Goal: Browse casually: Explore the website without a specific task or goal

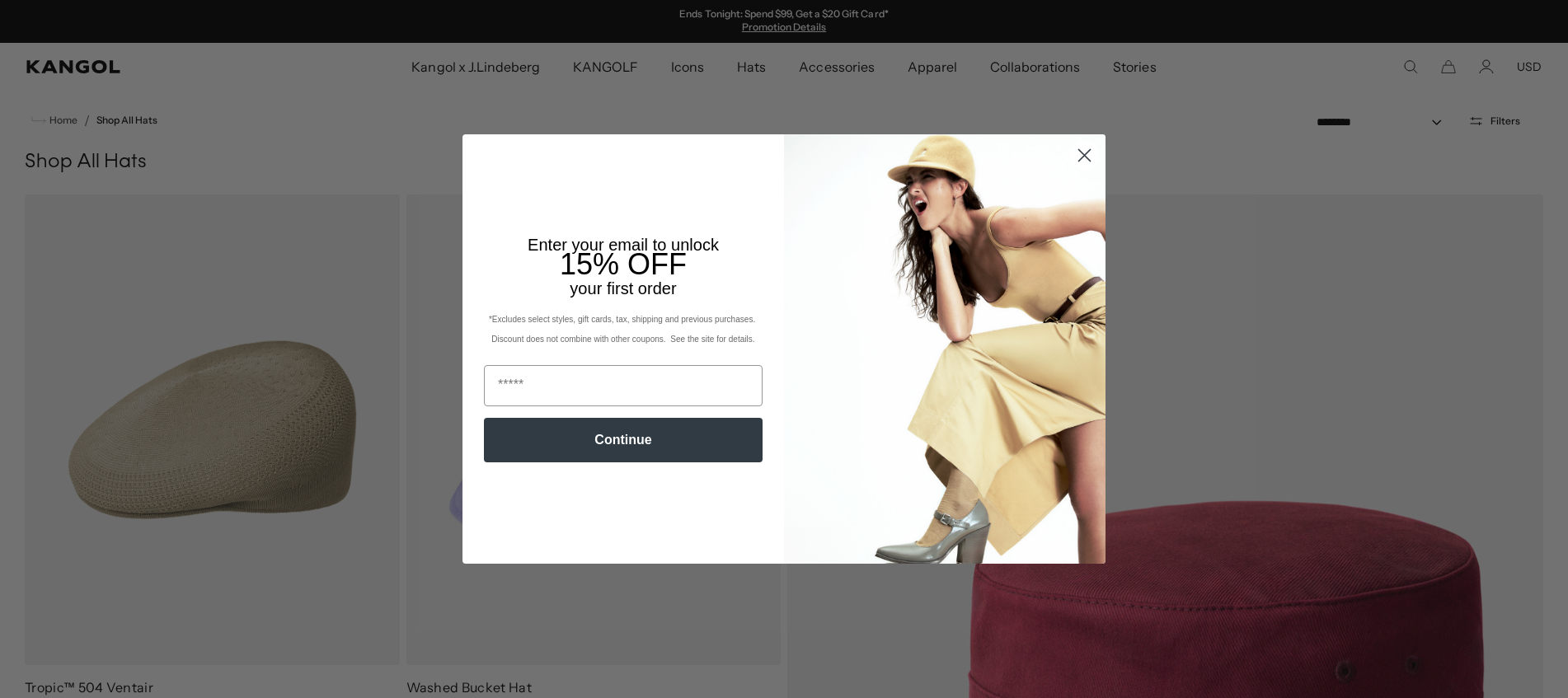
click at [1077, 159] on circle "Close dialog" at bounding box center [1085, 155] width 27 height 27
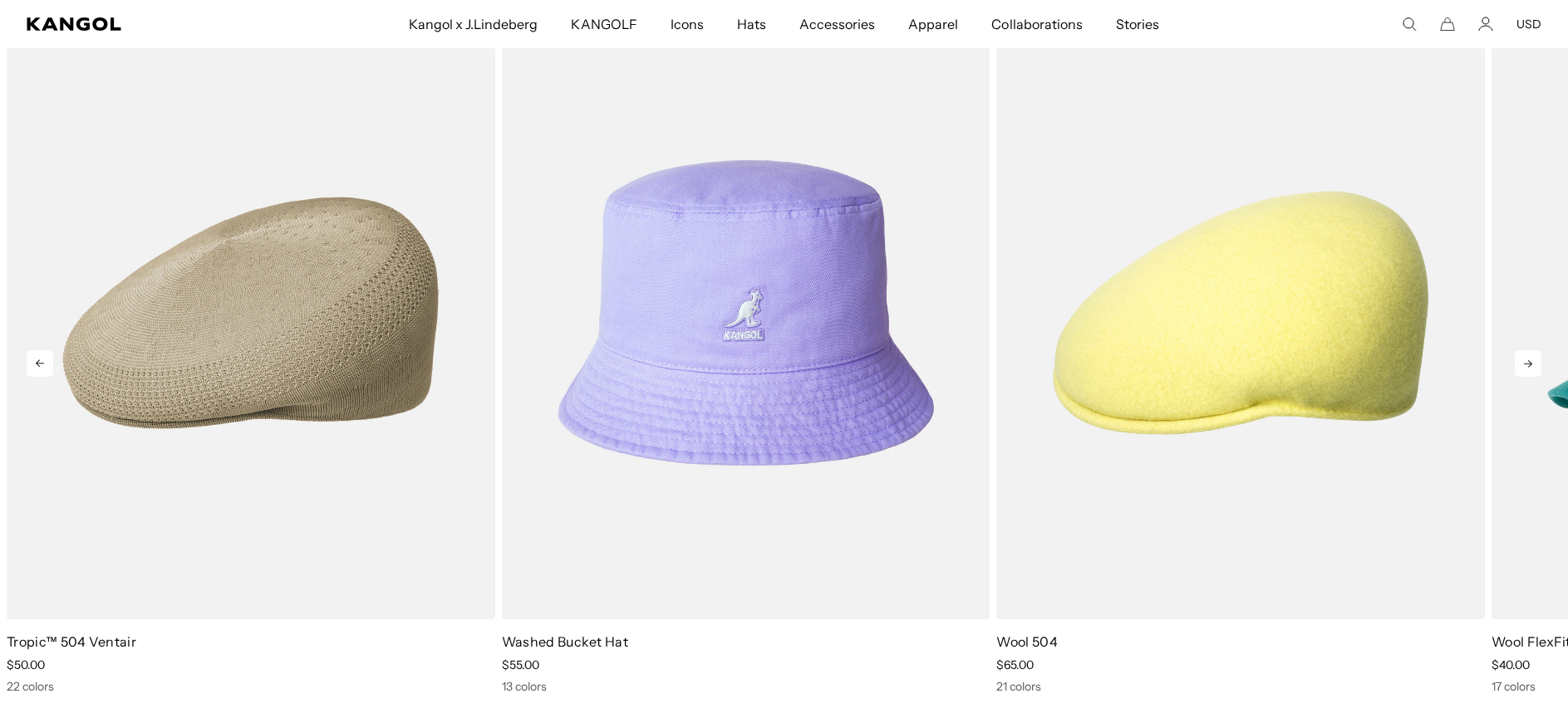
scroll to position [0, 342]
click at [1528, 359] on icon at bounding box center [1528, 363] width 27 height 27
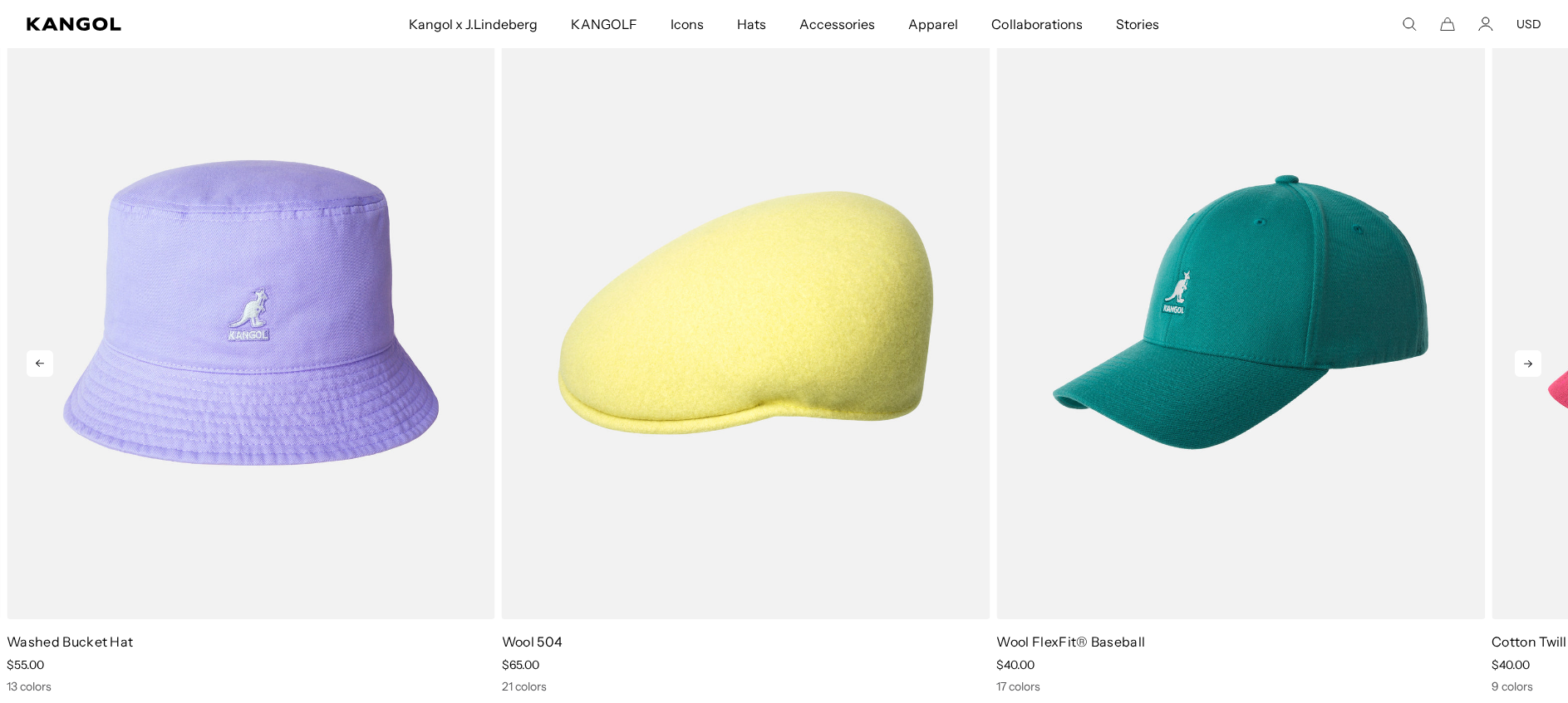
click at [1528, 359] on icon at bounding box center [1528, 363] width 27 height 27
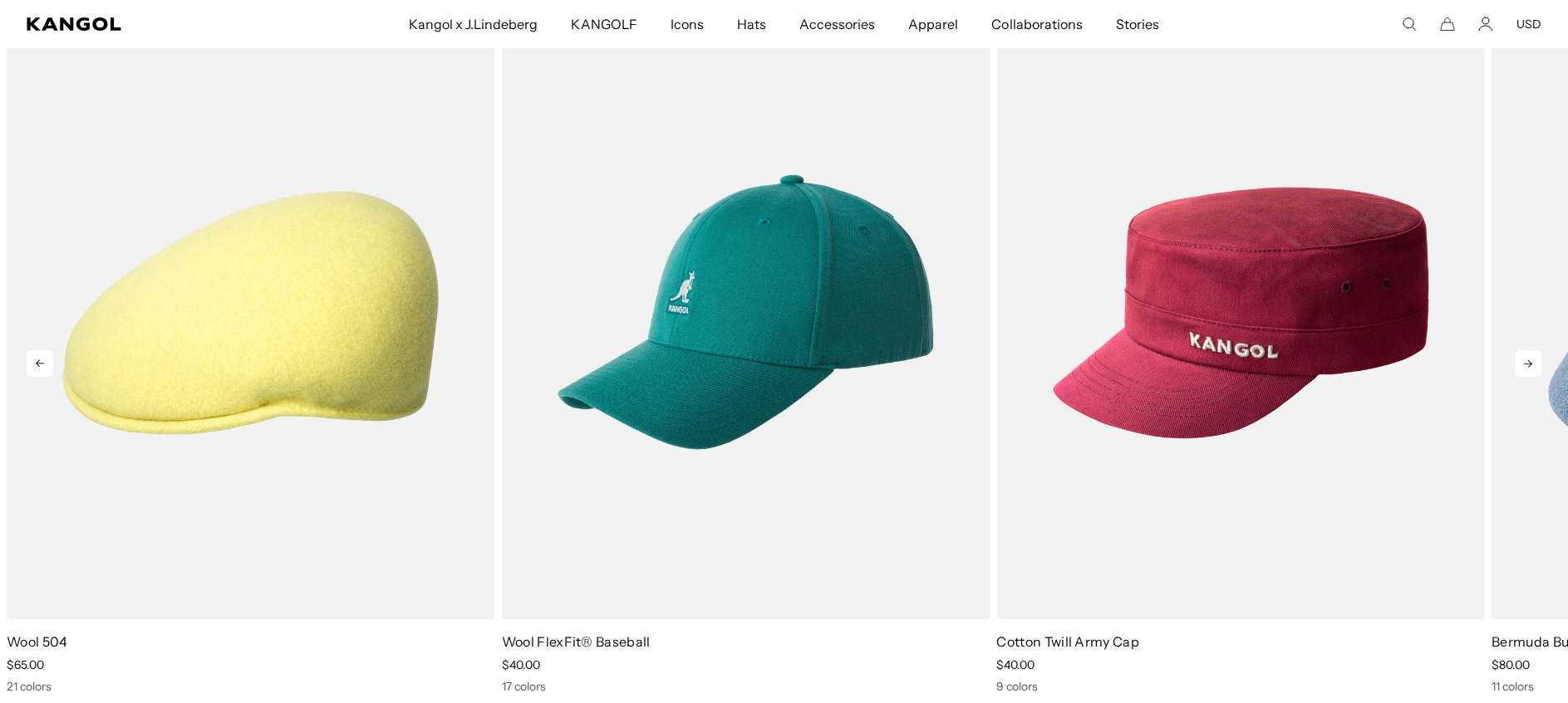
click at [1528, 359] on icon at bounding box center [1528, 363] width 27 height 27
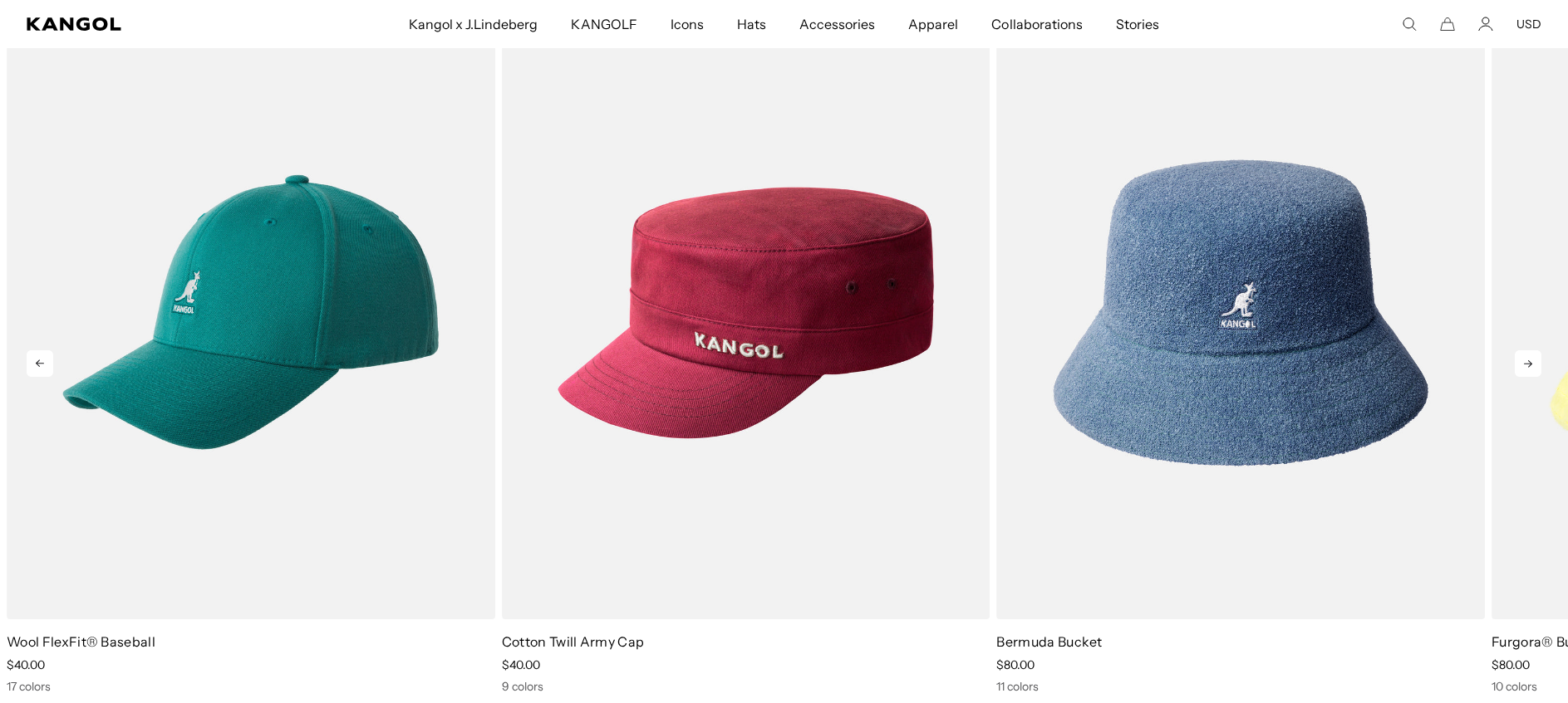
scroll to position [0, 0]
click at [1528, 359] on icon at bounding box center [1528, 363] width 27 height 27
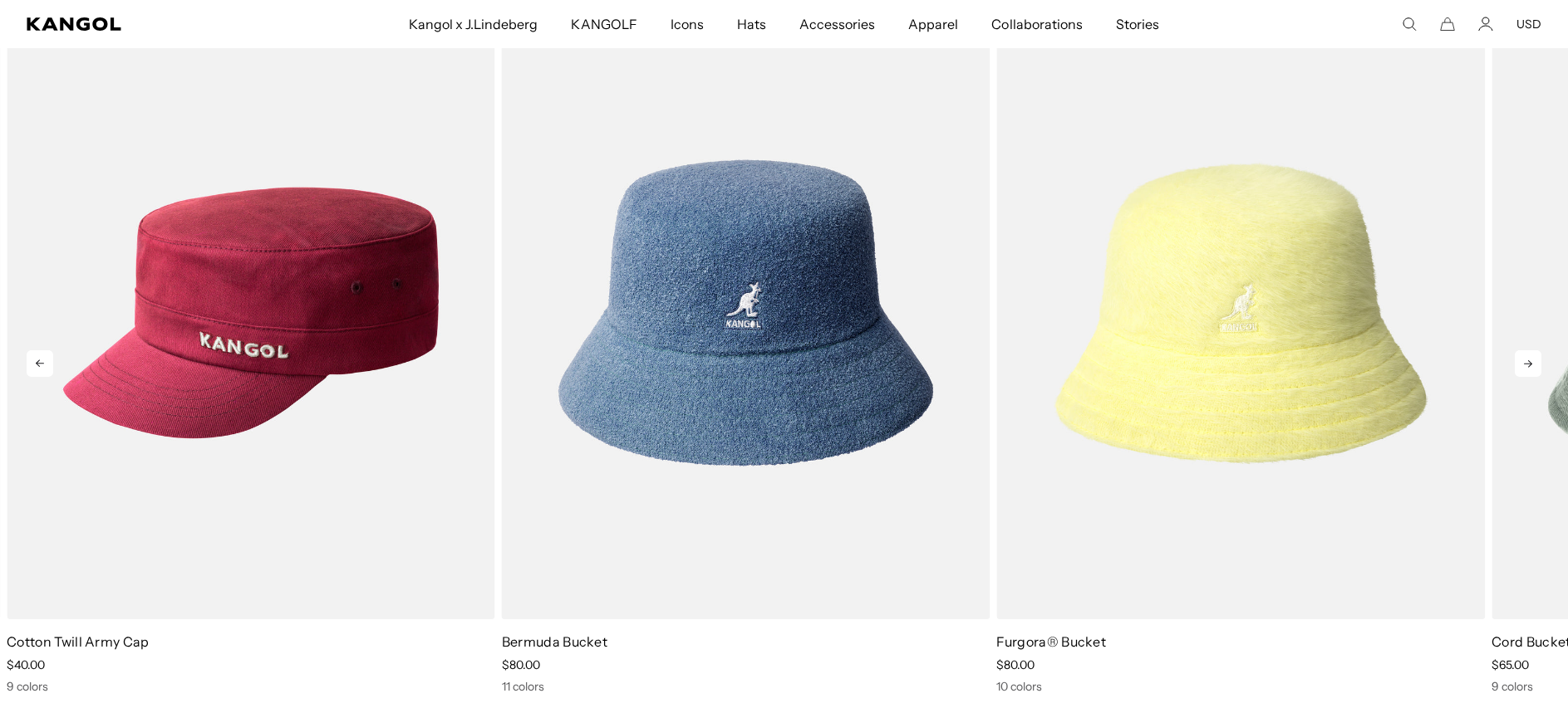
click at [1528, 359] on icon at bounding box center [1528, 363] width 27 height 27
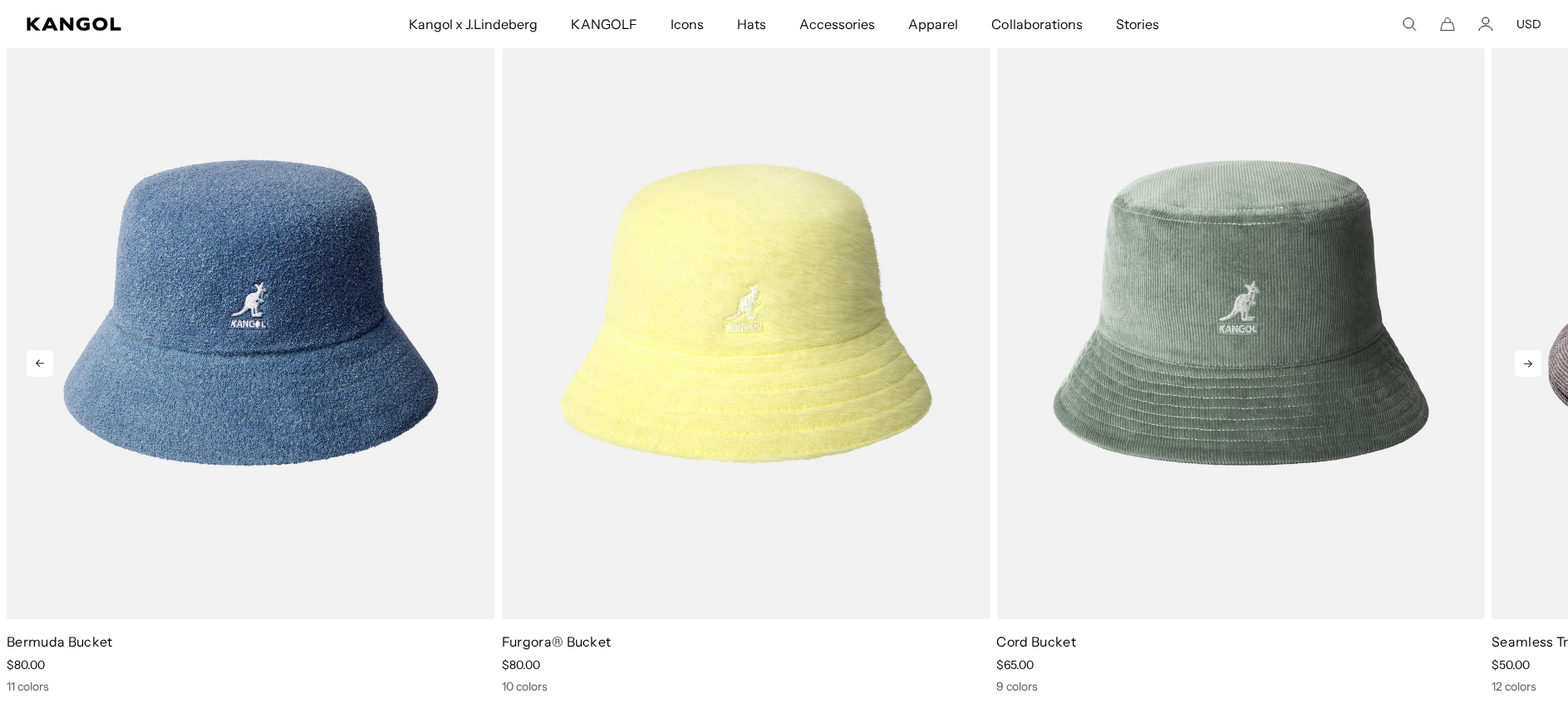
click at [1528, 359] on icon at bounding box center [1528, 363] width 27 height 27
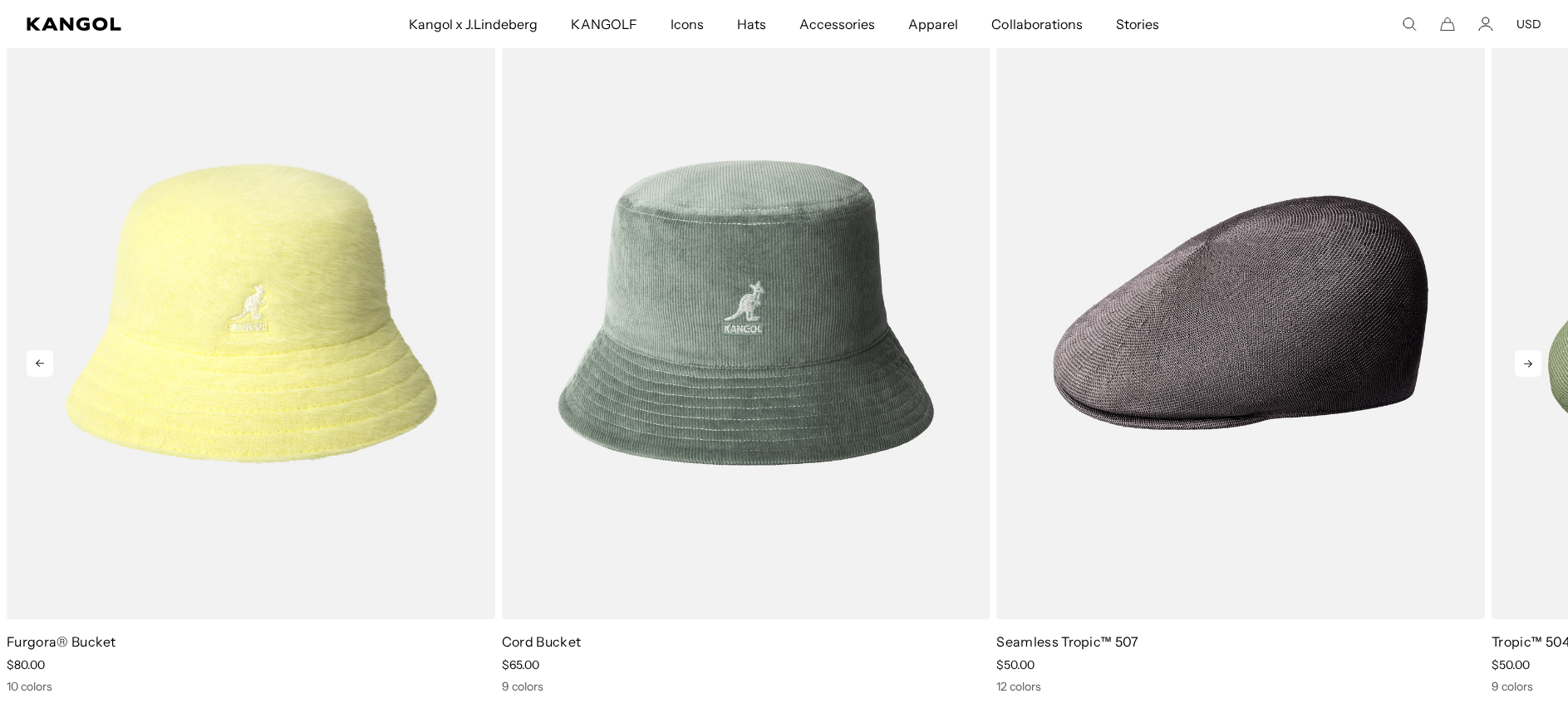
click at [1528, 359] on icon at bounding box center [1528, 363] width 27 height 27
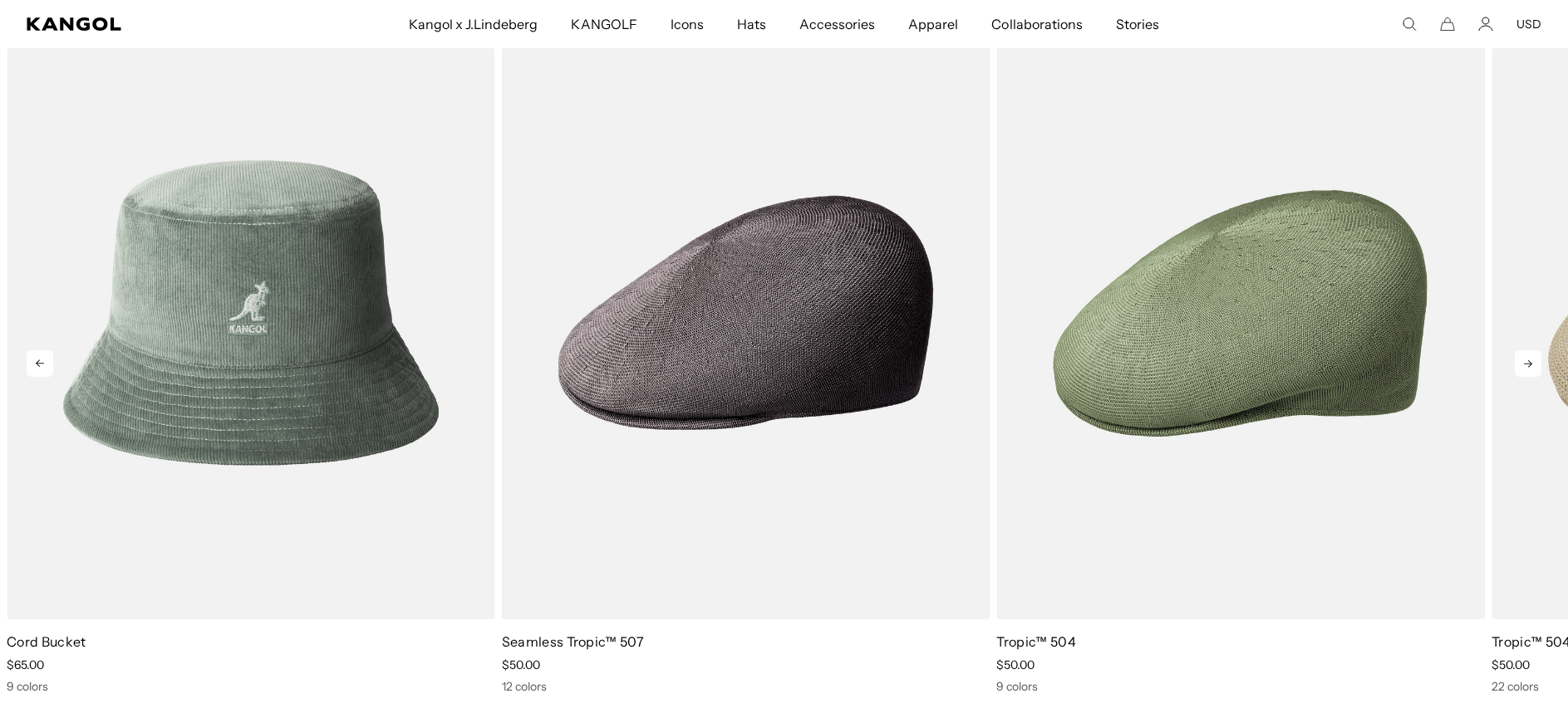
scroll to position [0, 342]
click at [1528, 359] on icon at bounding box center [1528, 363] width 27 height 27
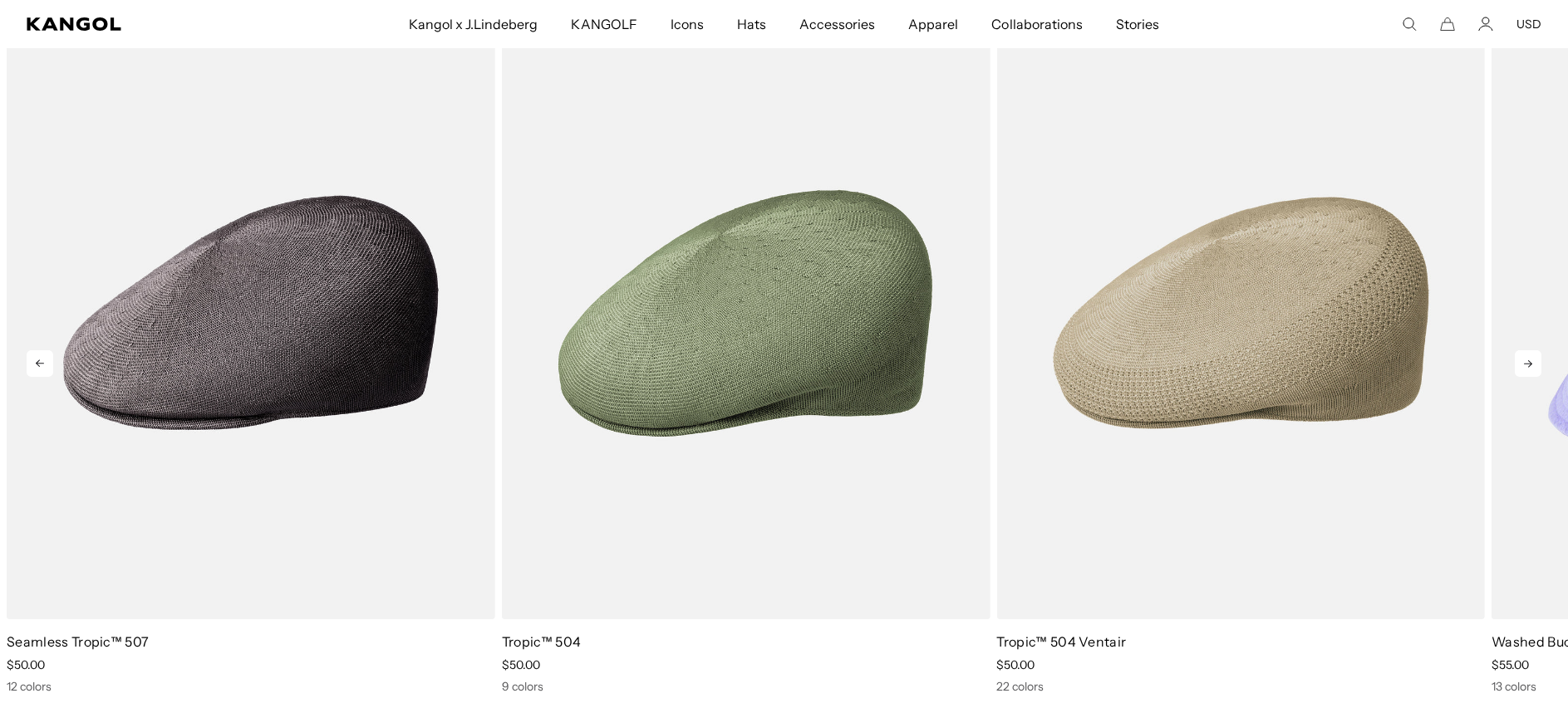
scroll to position [0, 0]
click at [1528, 359] on icon at bounding box center [1528, 363] width 27 height 27
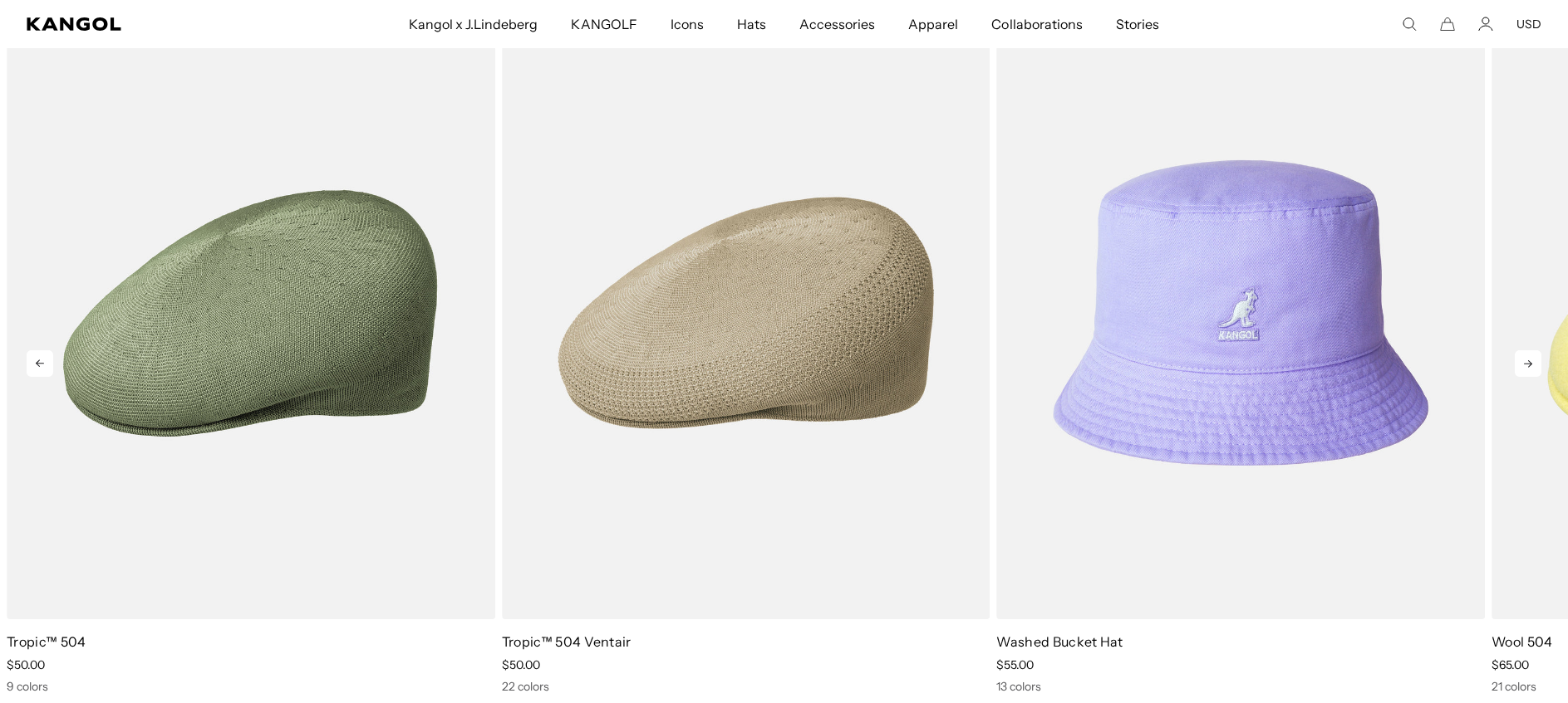
click at [1528, 359] on icon at bounding box center [1528, 363] width 27 height 27
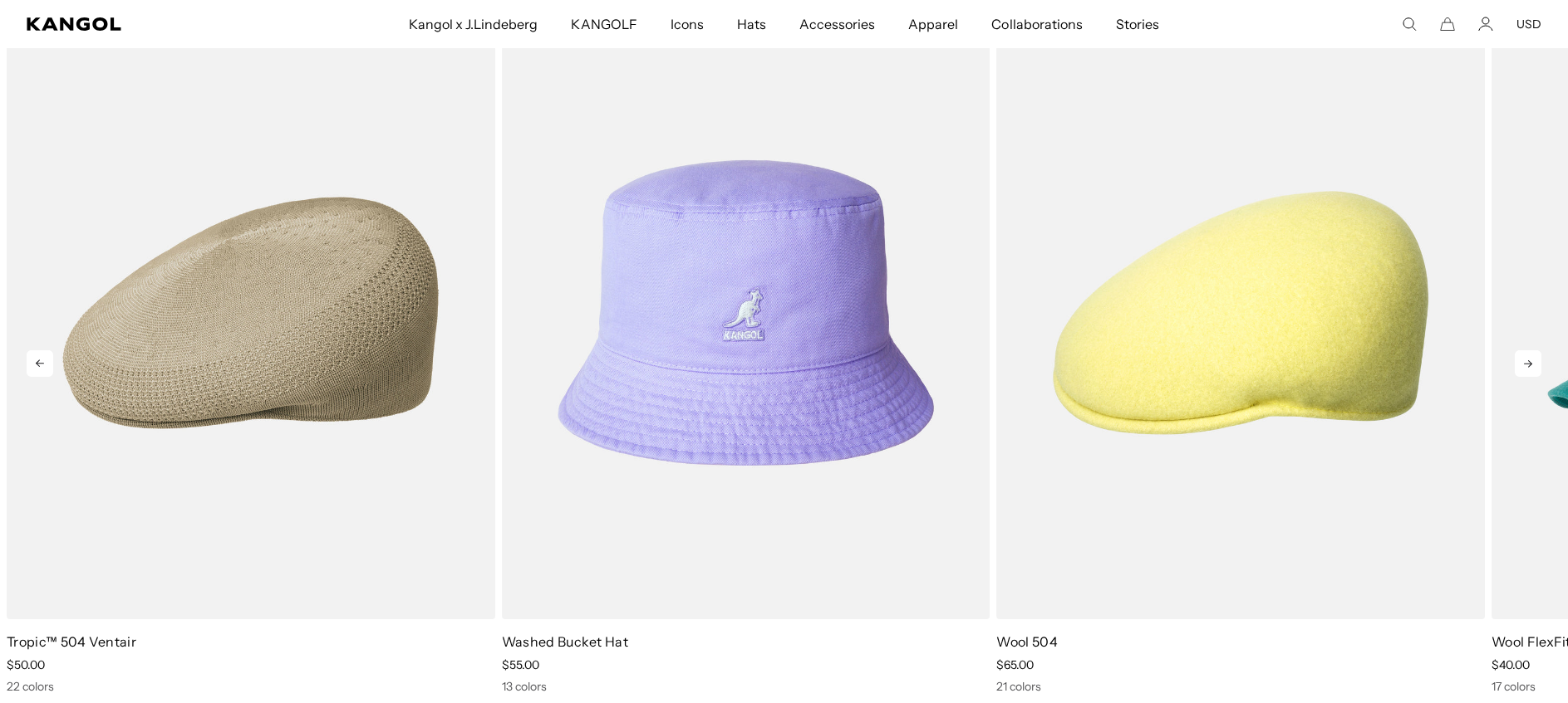
click at [1528, 359] on icon at bounding box center [1528, 363] width 27 height 27
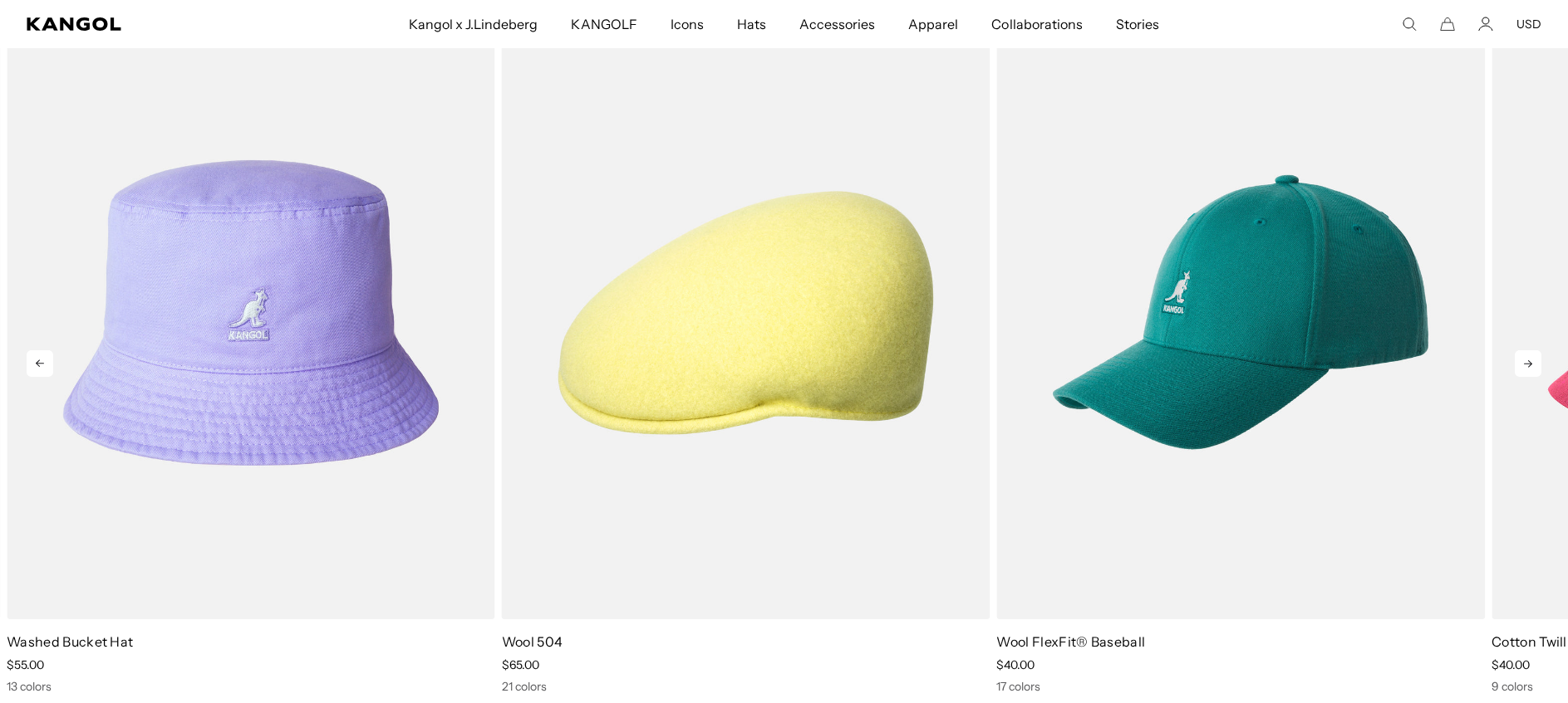
click at [1528, 359] on icon at bounding box center [1528, 363] width 27 height 27
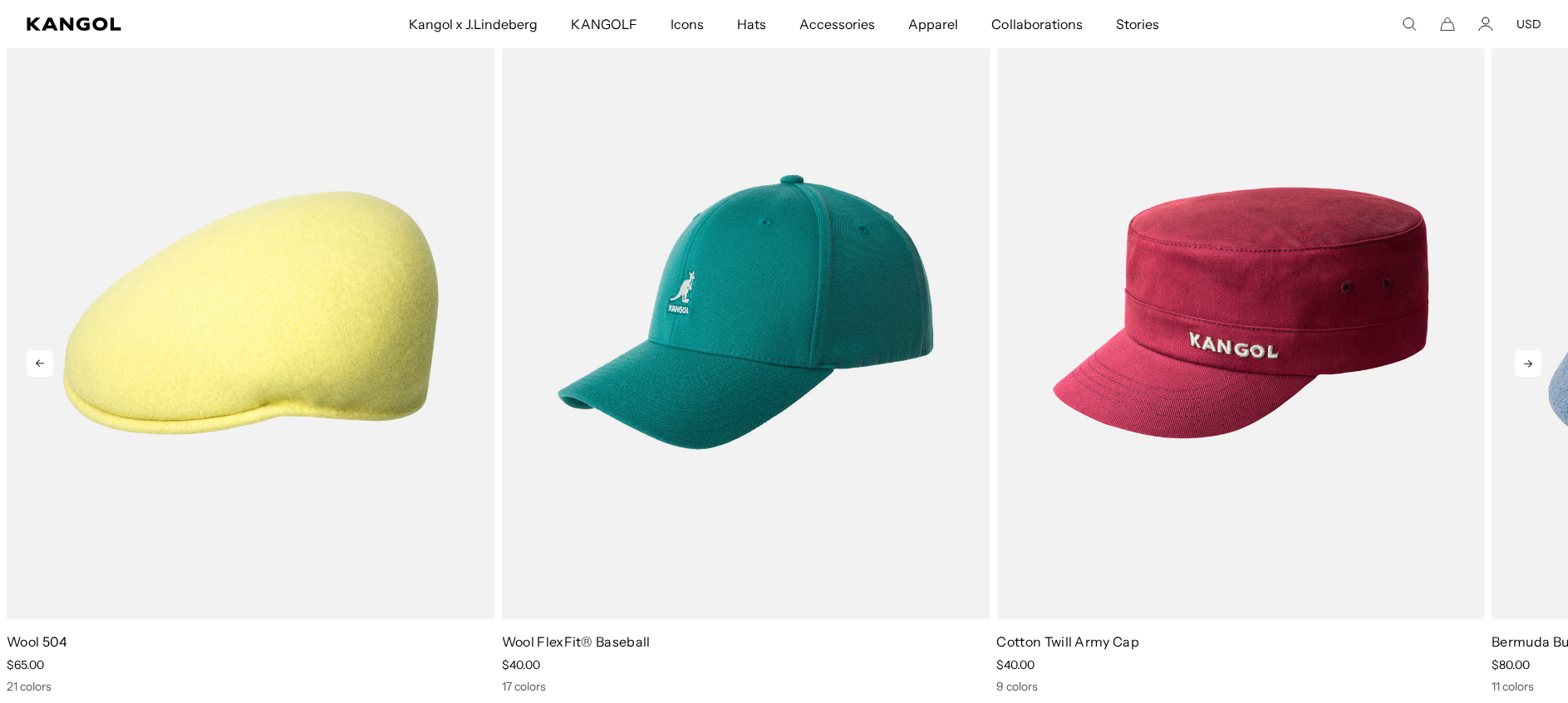
click at [1528, 359] on icon at bounding box center [1528, 363] width 27 height 27
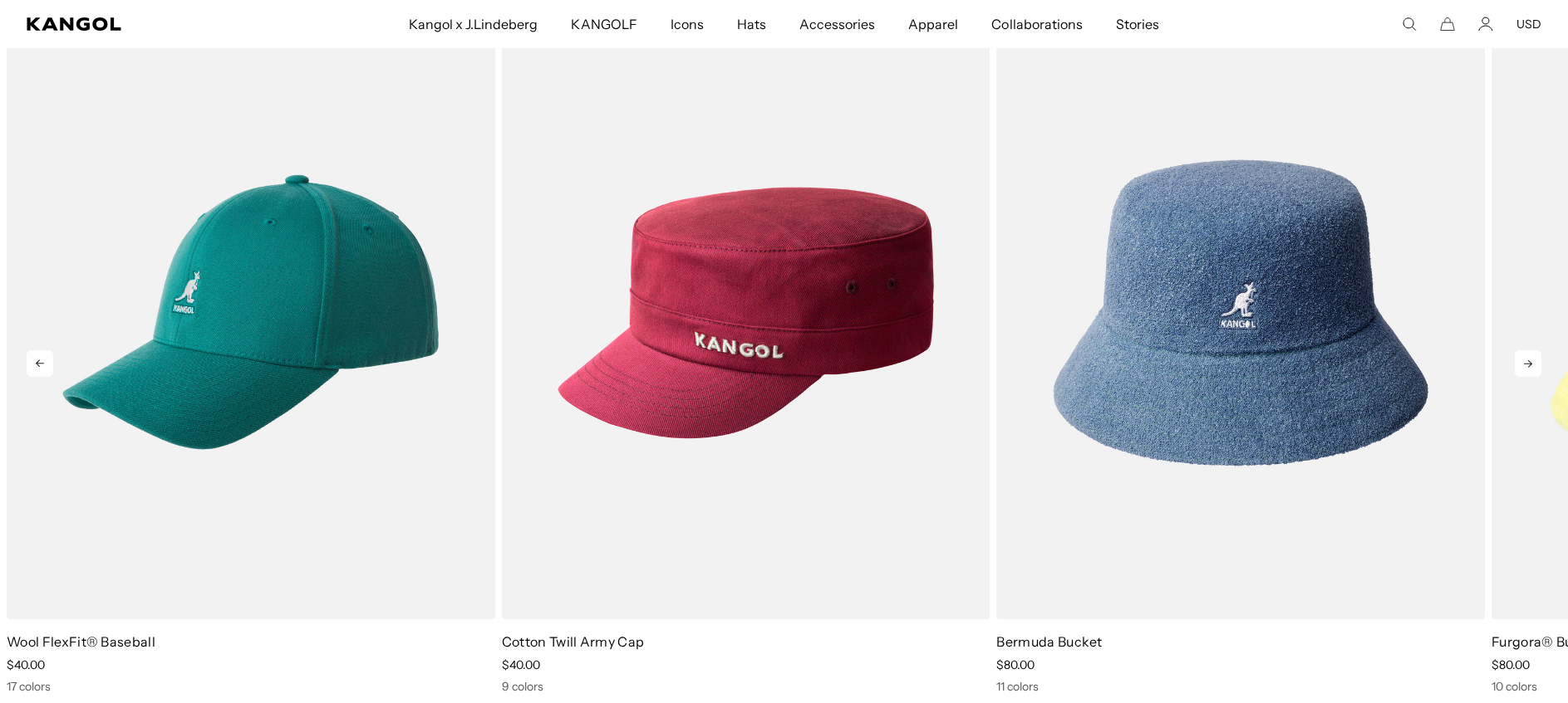
scroll to position [0, 342]
click at [1528, 359] on icon at bounding box center [1528, 363] width 27 height 27
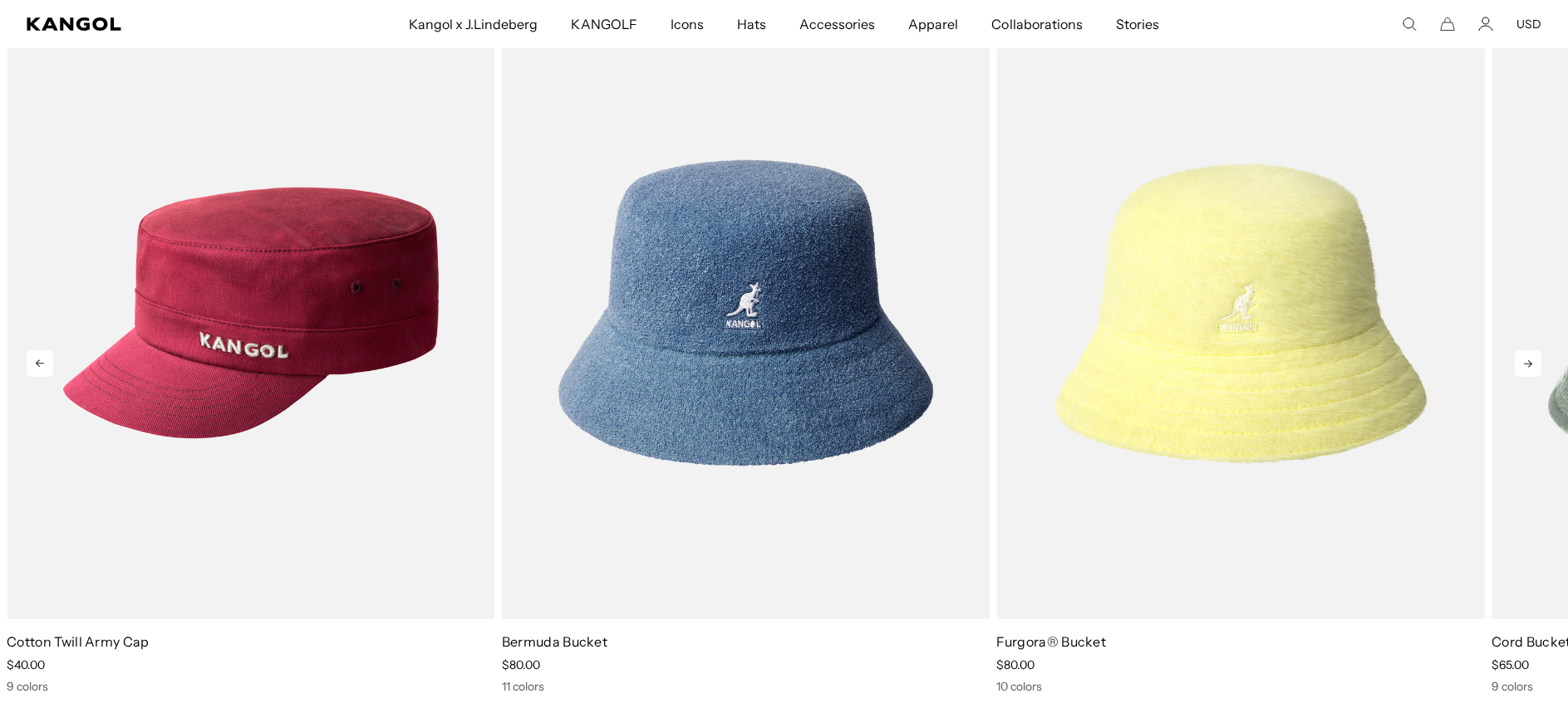
click at [1528, 359] on icon at bounding box center [1528, 363] width 27 height 27
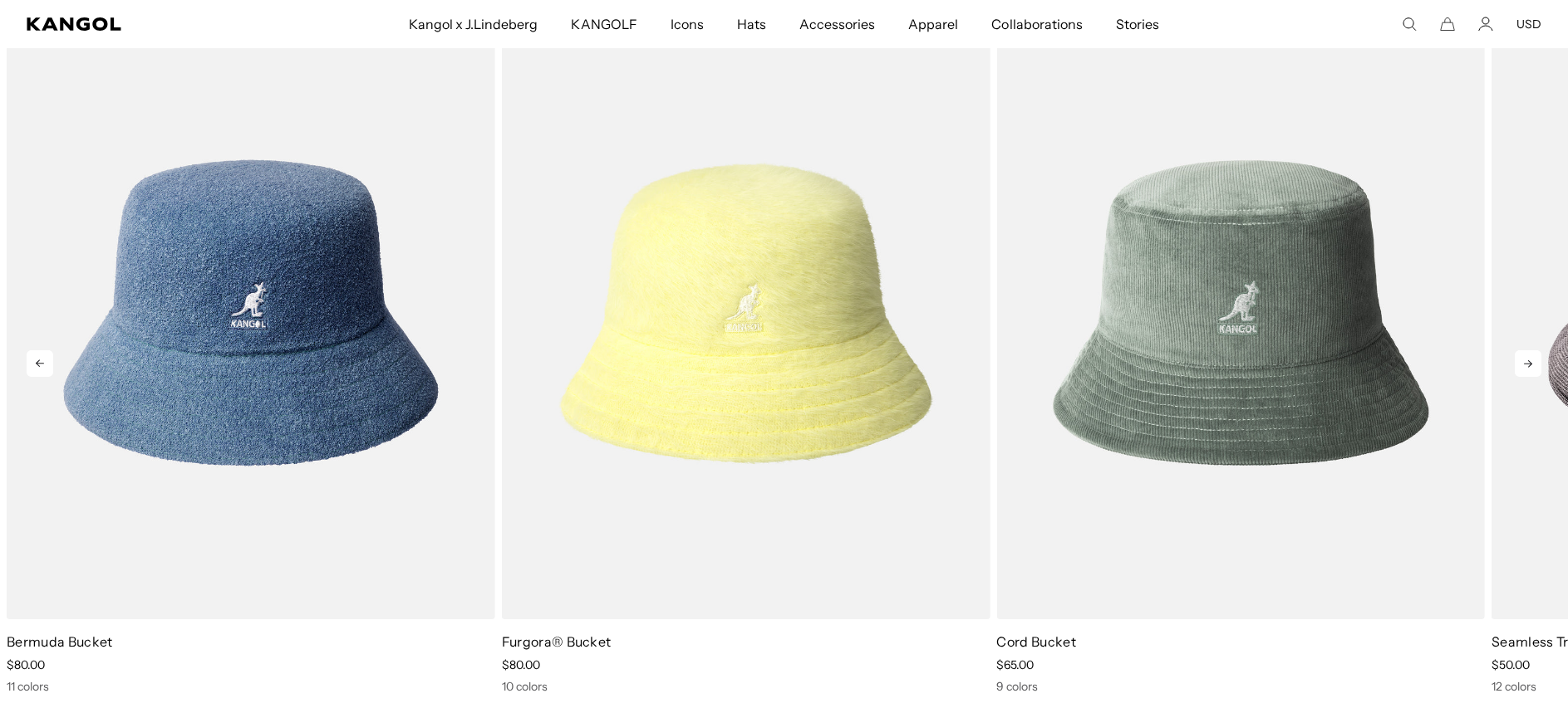
click at [1528, 359] on icon at bounding box center [1528, 363] width 27 height 27
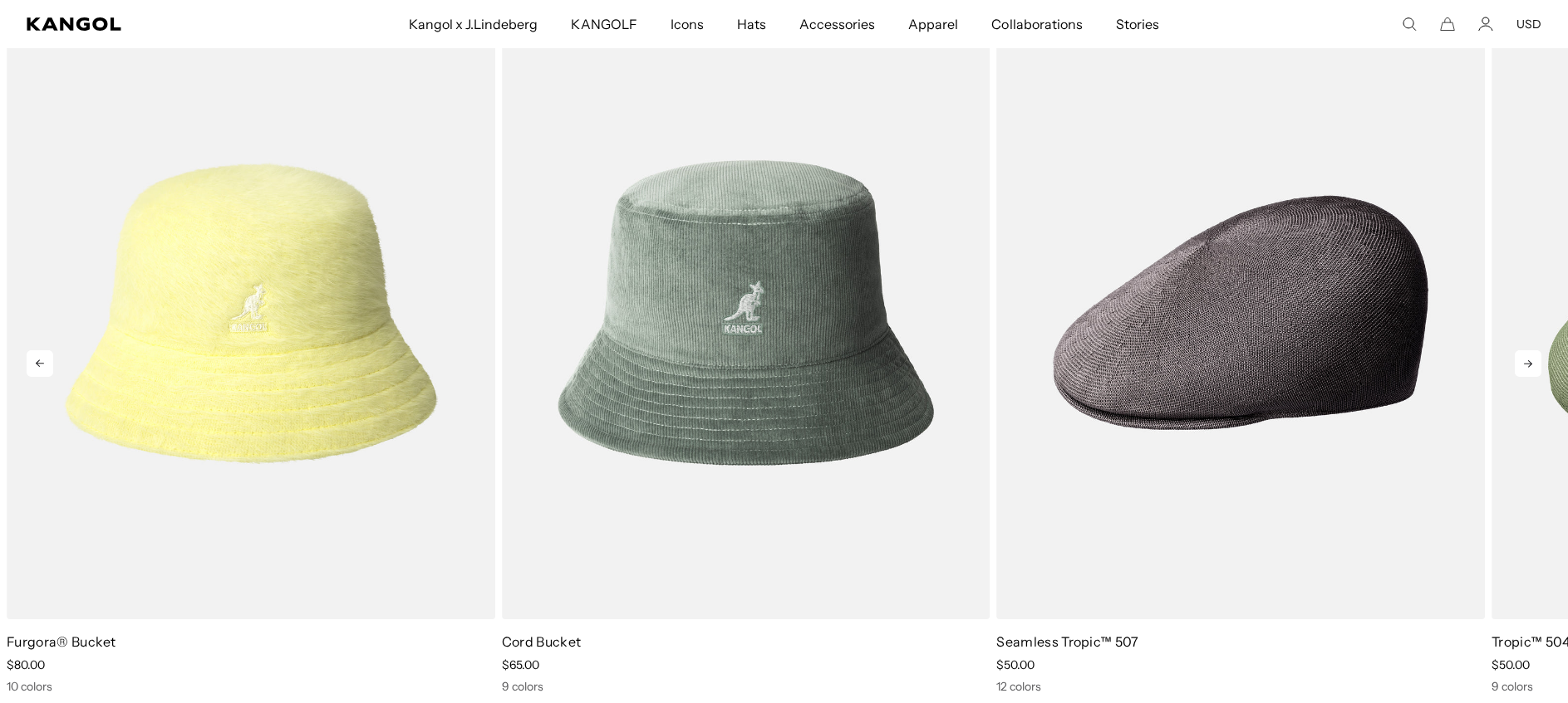
click at [1528, 359] on icon at bounding box center [1528, 363] width 27 height 27
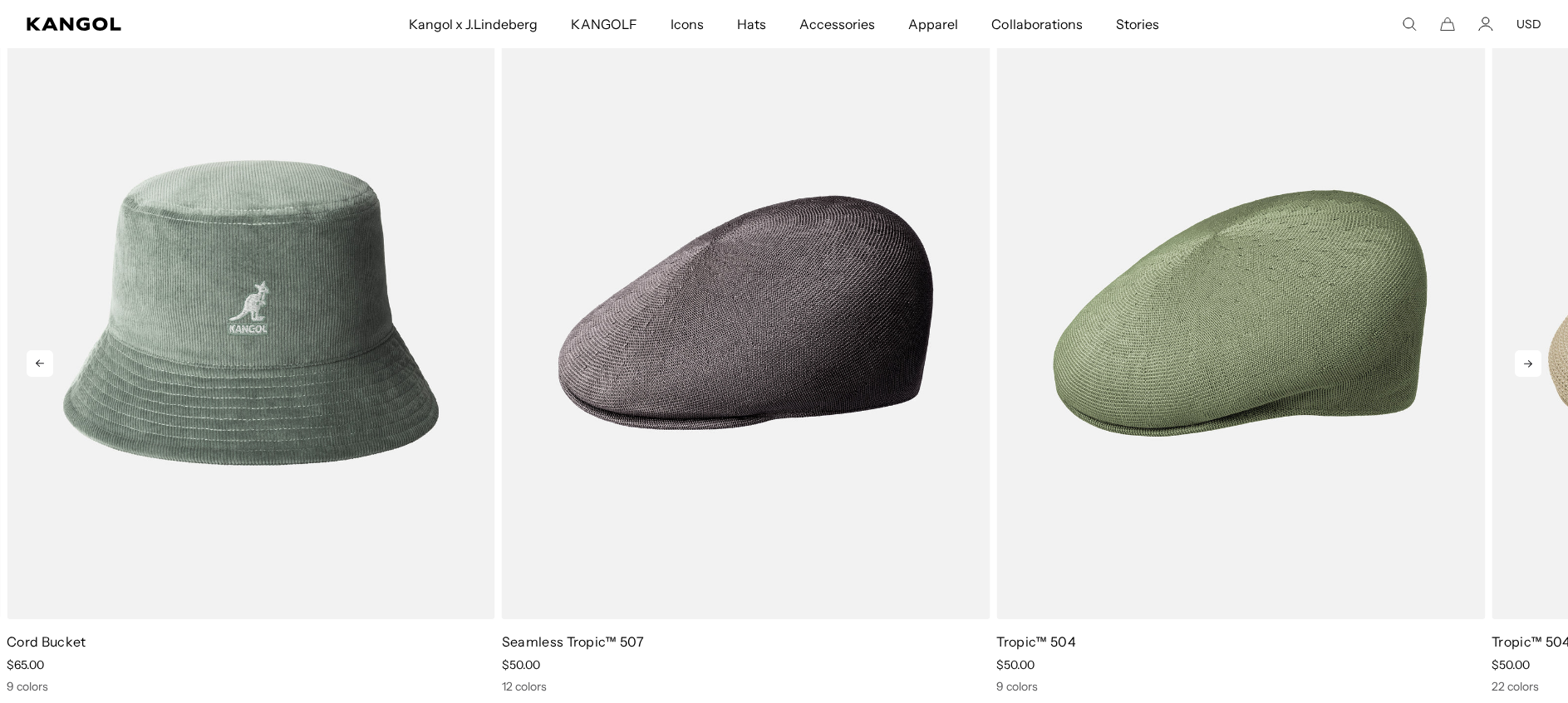
click at [1528, 359] on icon at bounding box center [1528, 363] width 27 height 27
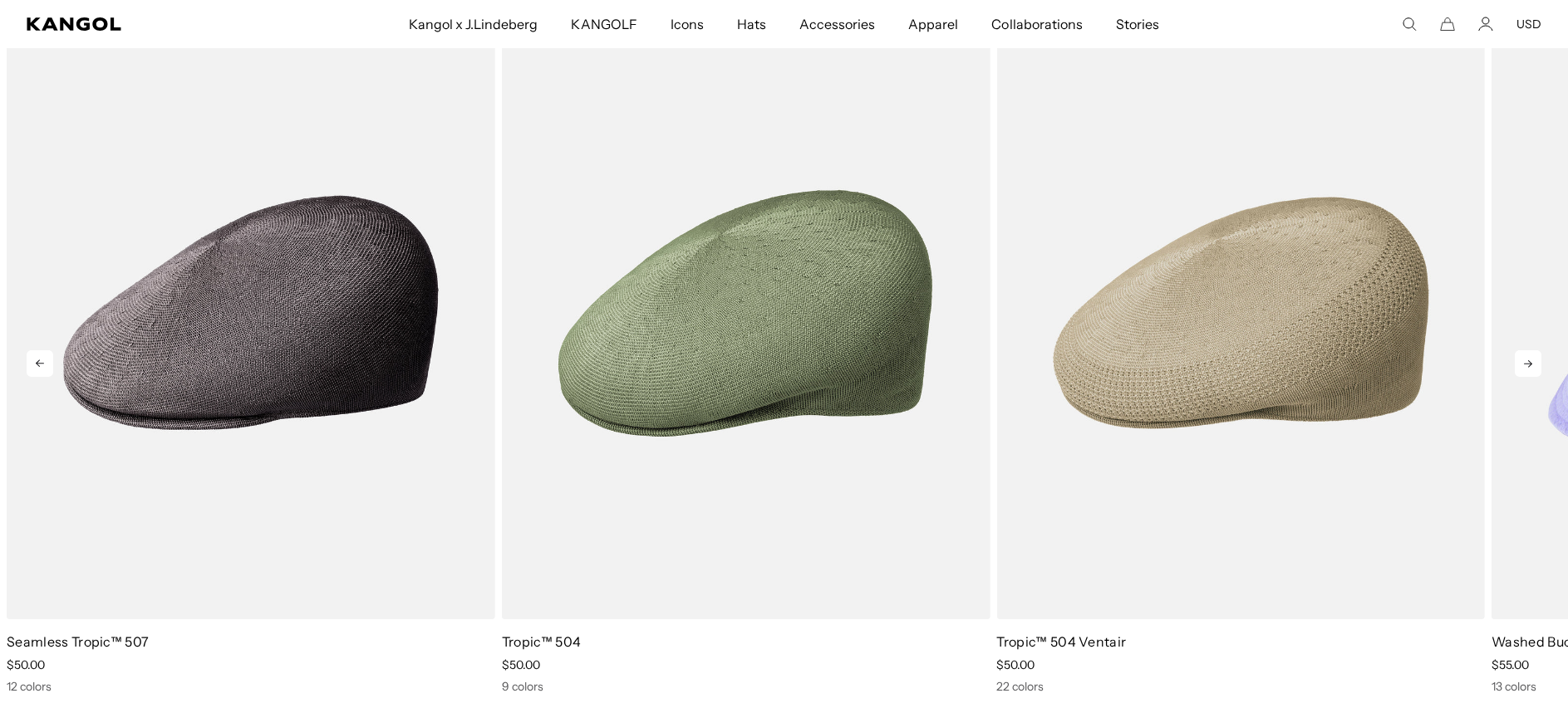
click at [1528, 359] on icon at bounding box center [1528, 363] width 27 height 27
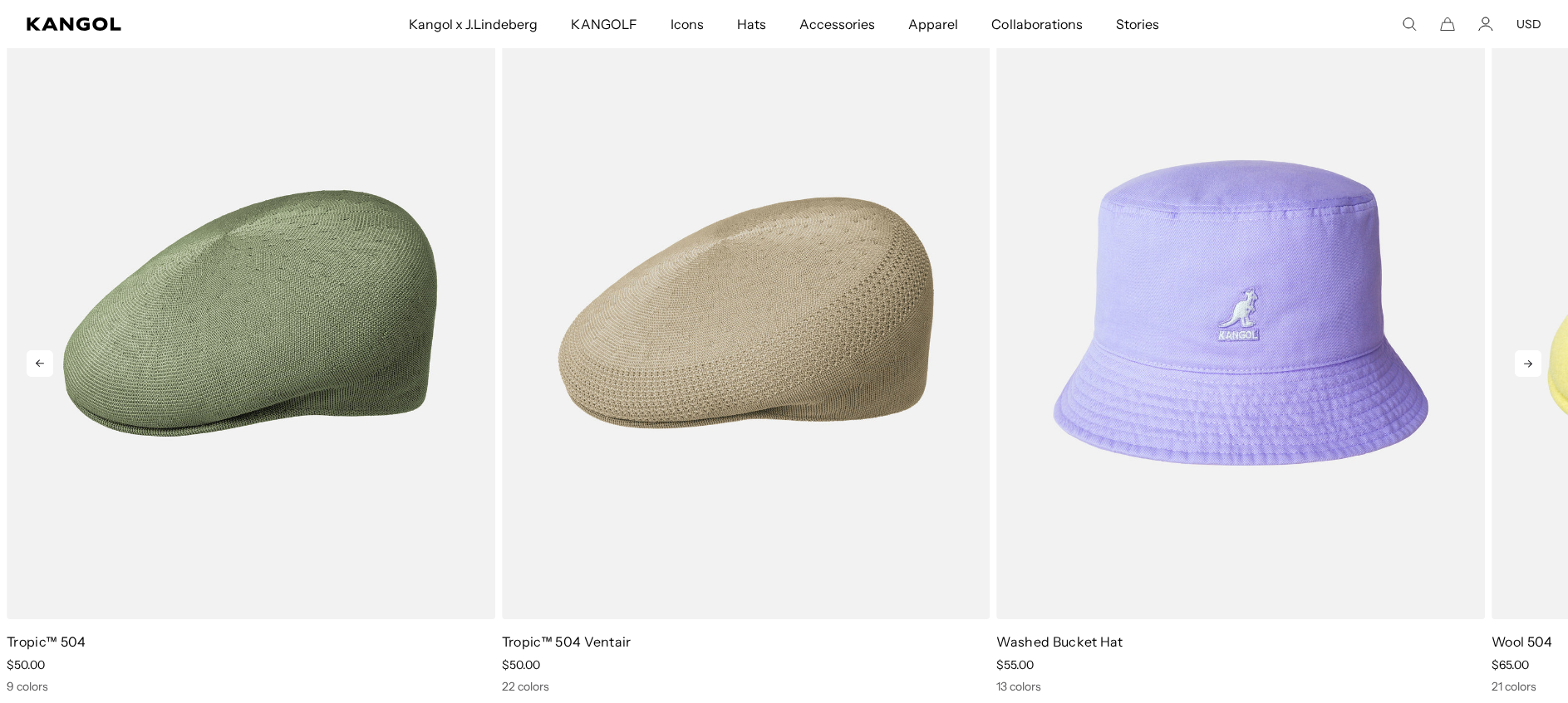
click at [1528, 359] on icon at bounding box center [1528, 363] width 27 height 27
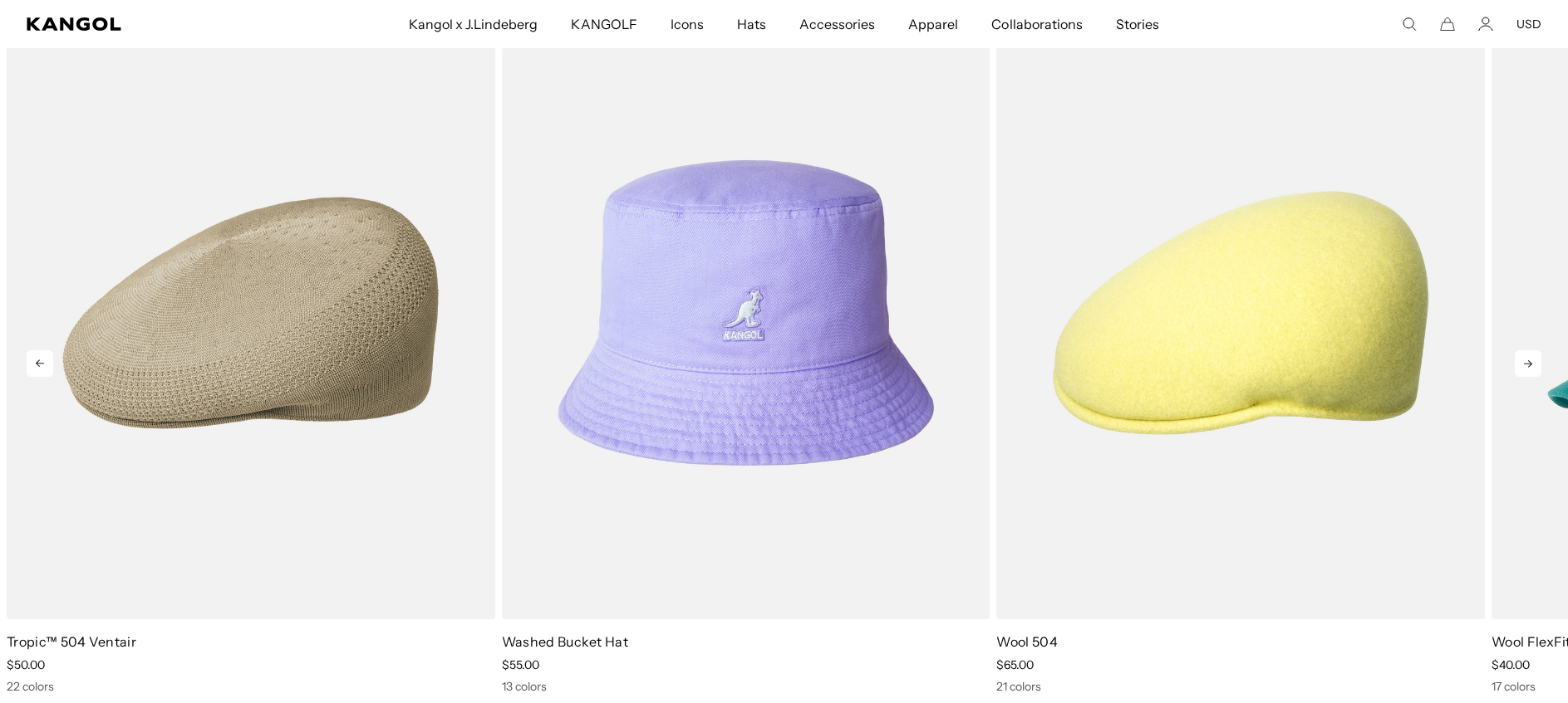
click at [1528, 359] on icon at bounding box center [1528, 363] width 27 height 27
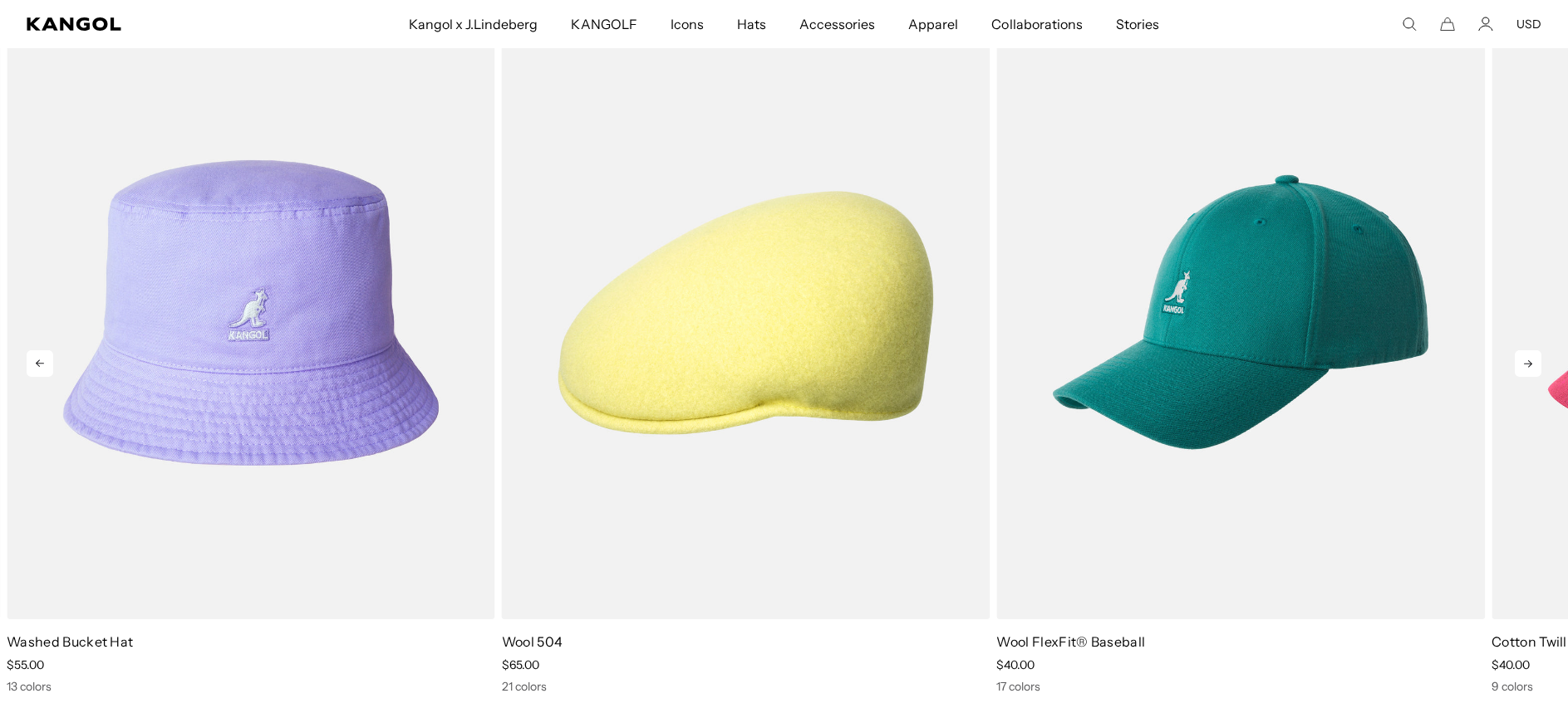
scroll to position [0, 0]
click at [1528, 359] on icon at bounding box center [1528, 363] width 27 height 27
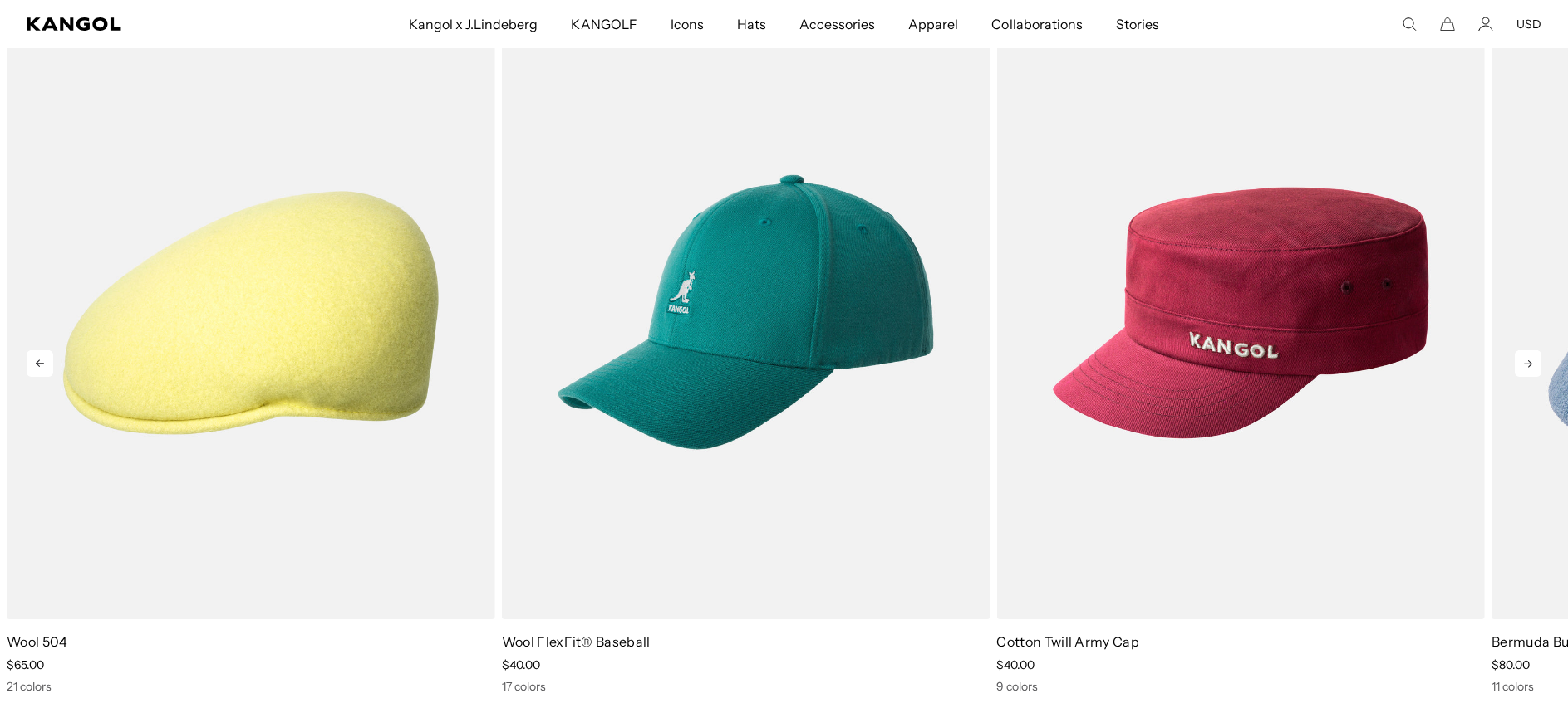
click at [1528, 359] on icon at bounding box center [1528, 363] width 27 height 27
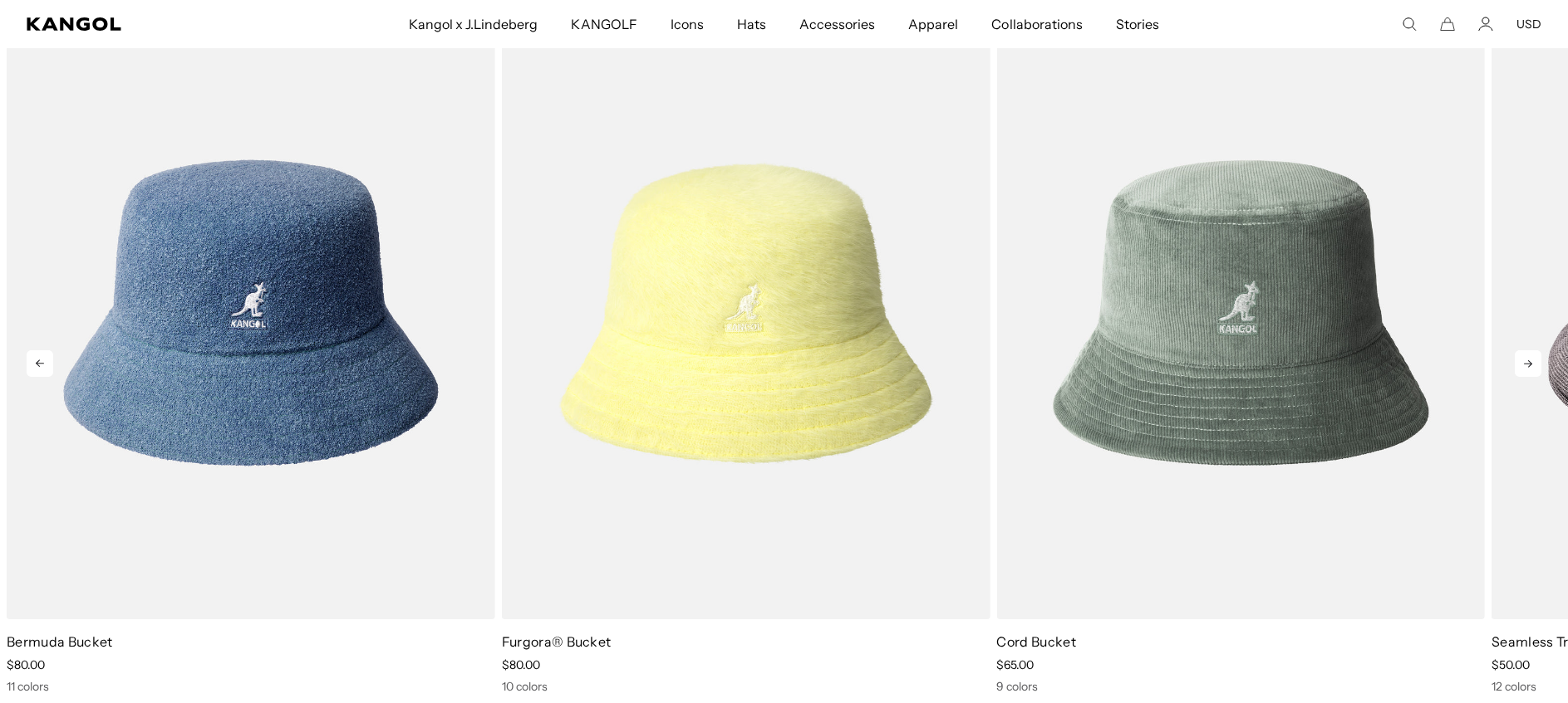
click at [1528, 359] on icon at bounding box center [1528, 363] width 27 height 27
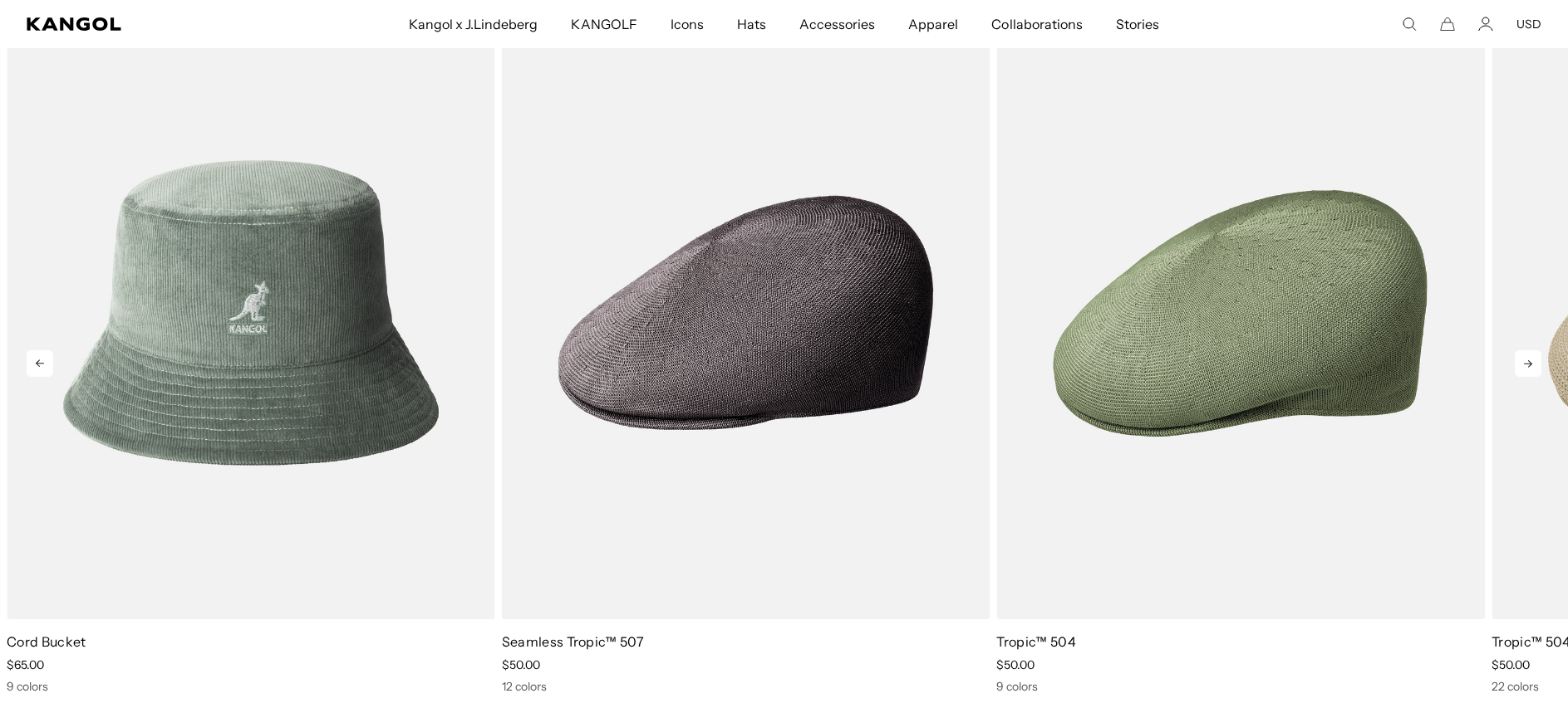
click at [1528, 359] on icon at bounding box center [1528, 363] width 27 height 27
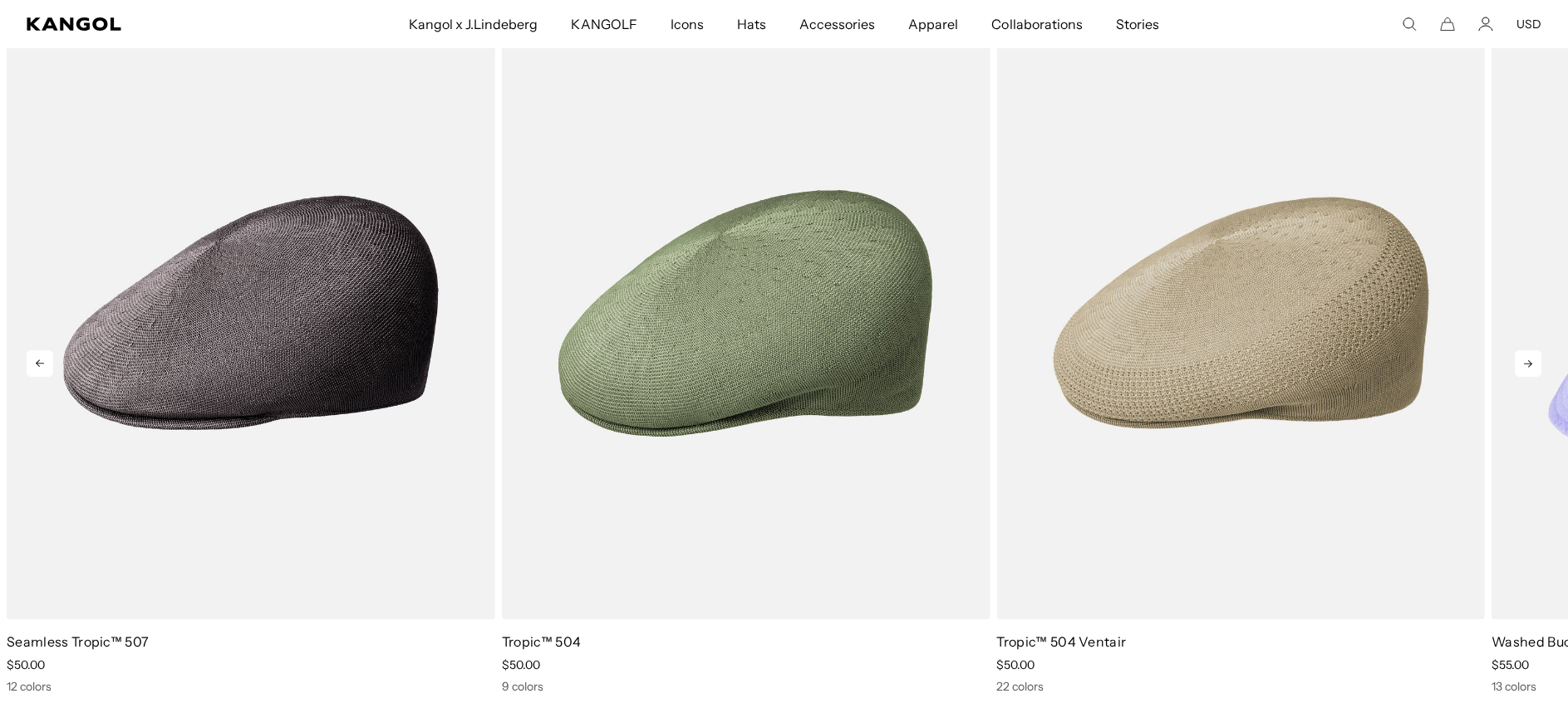
click at [1528, 359] on icon at bounding box center [1528, 363] width 27 height 27
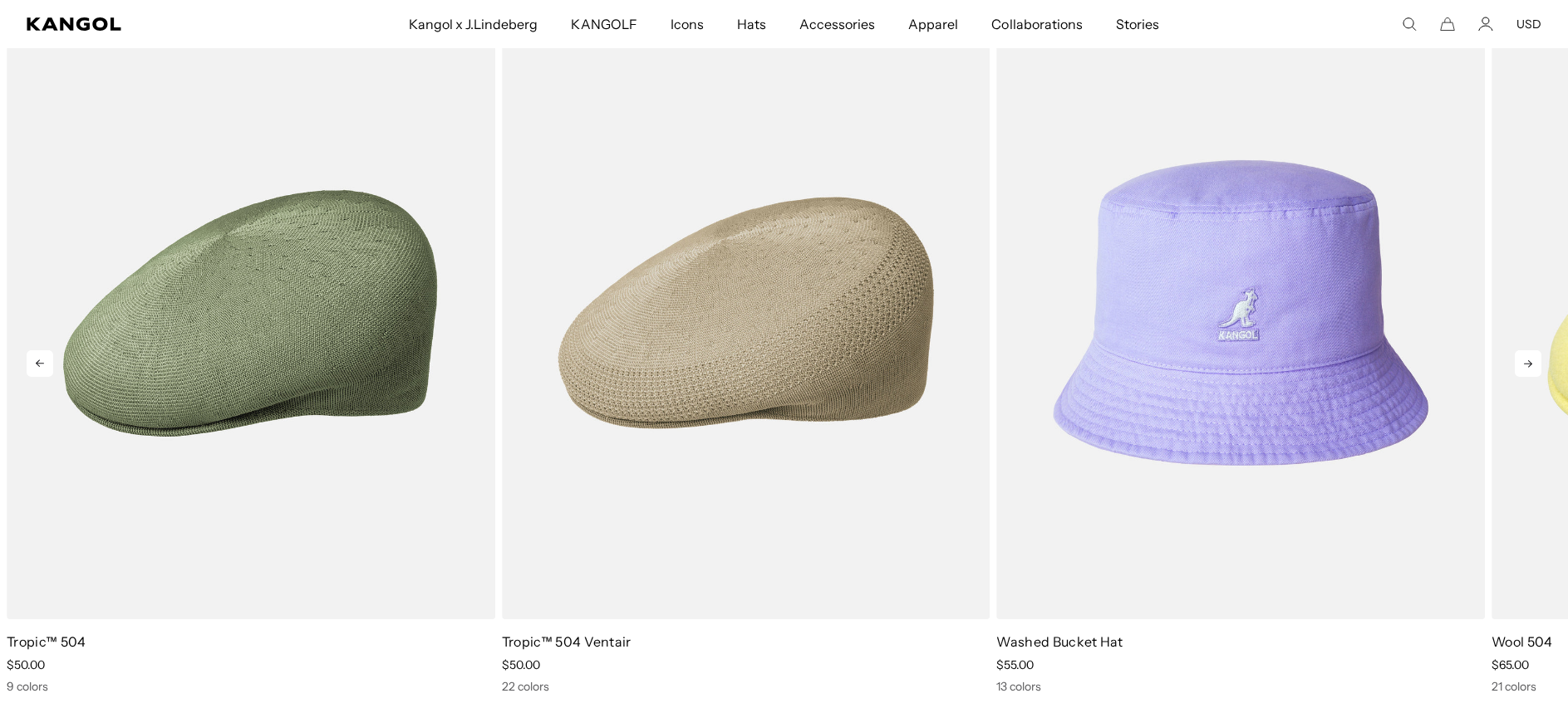
scroll to position [0, 342]
click at [1528, 359] on icon at bounding box center [1528, 363] width 27 height 27
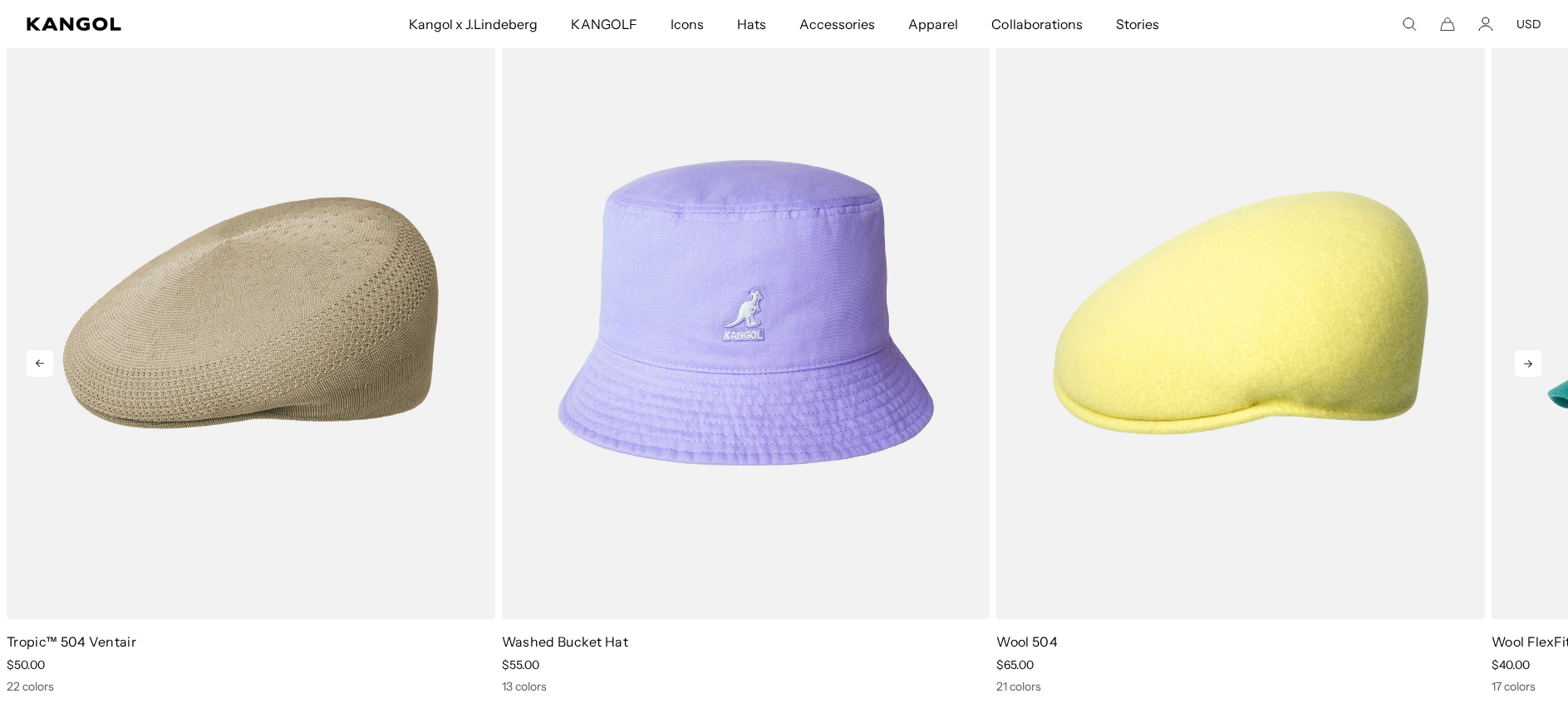
click at [1528, 359] on icon at bounding box center [1528, 363] width 27 height 27
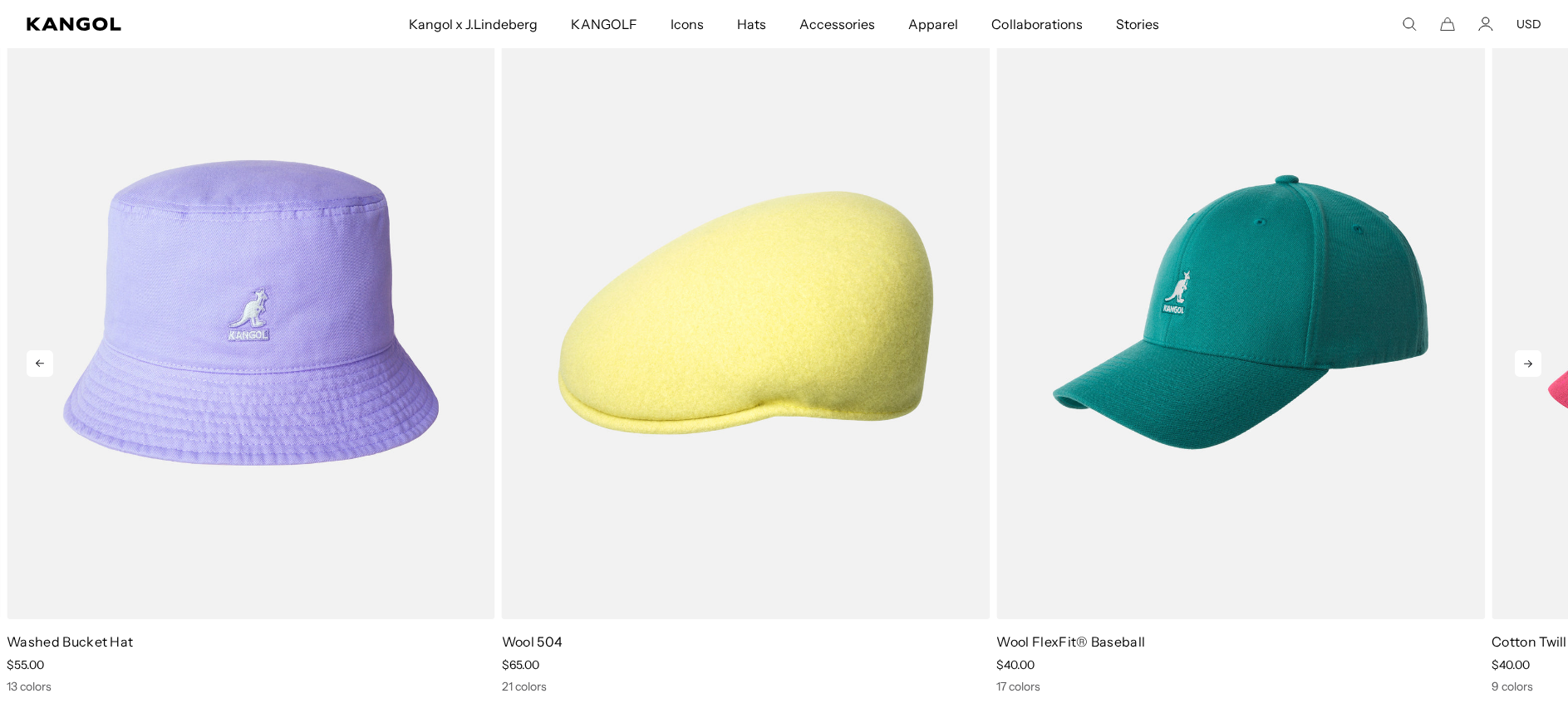
click at [1528, 359] on icon at bounding box center [1528, 363] width 27 height 27
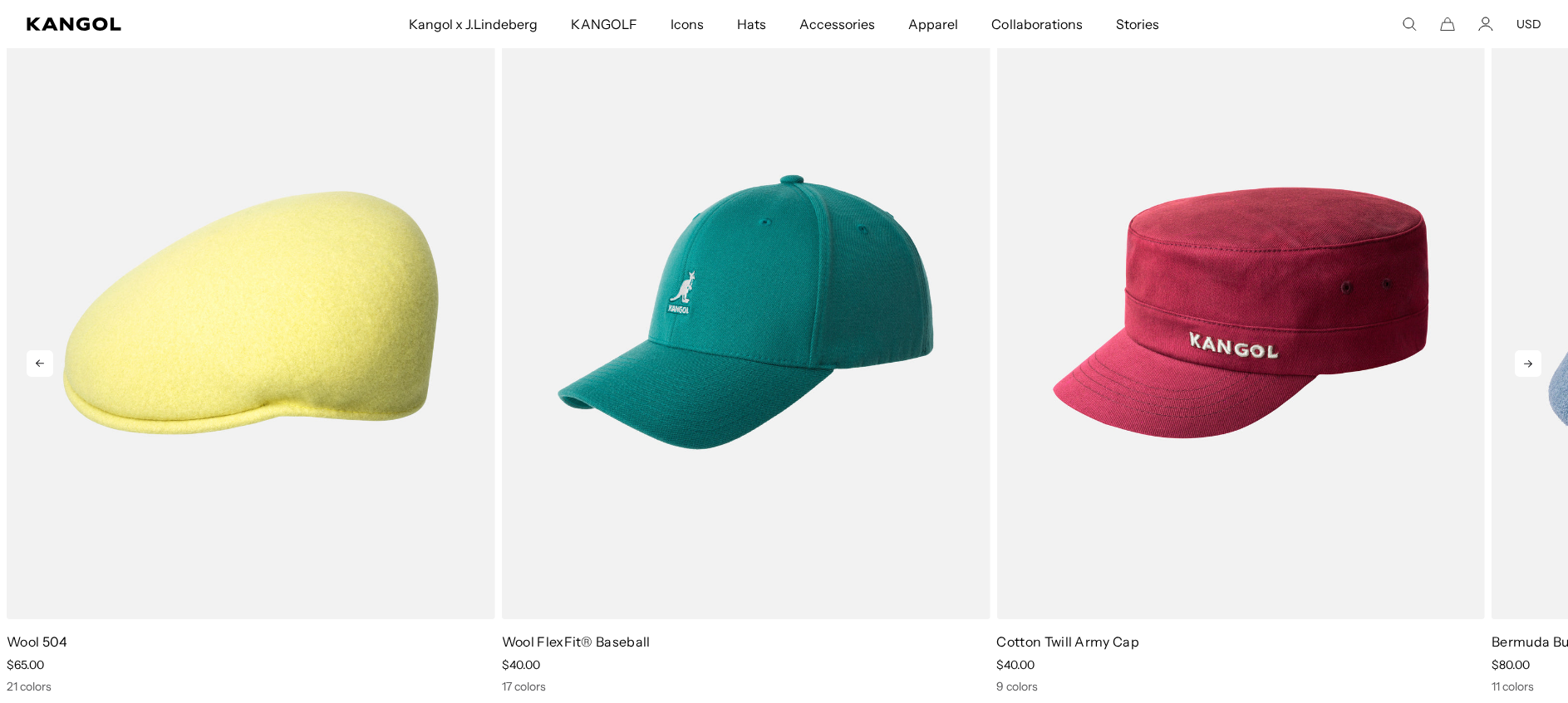
click at [1528, 359] on icon at bounding box center [1528, 363] width 27 height 27
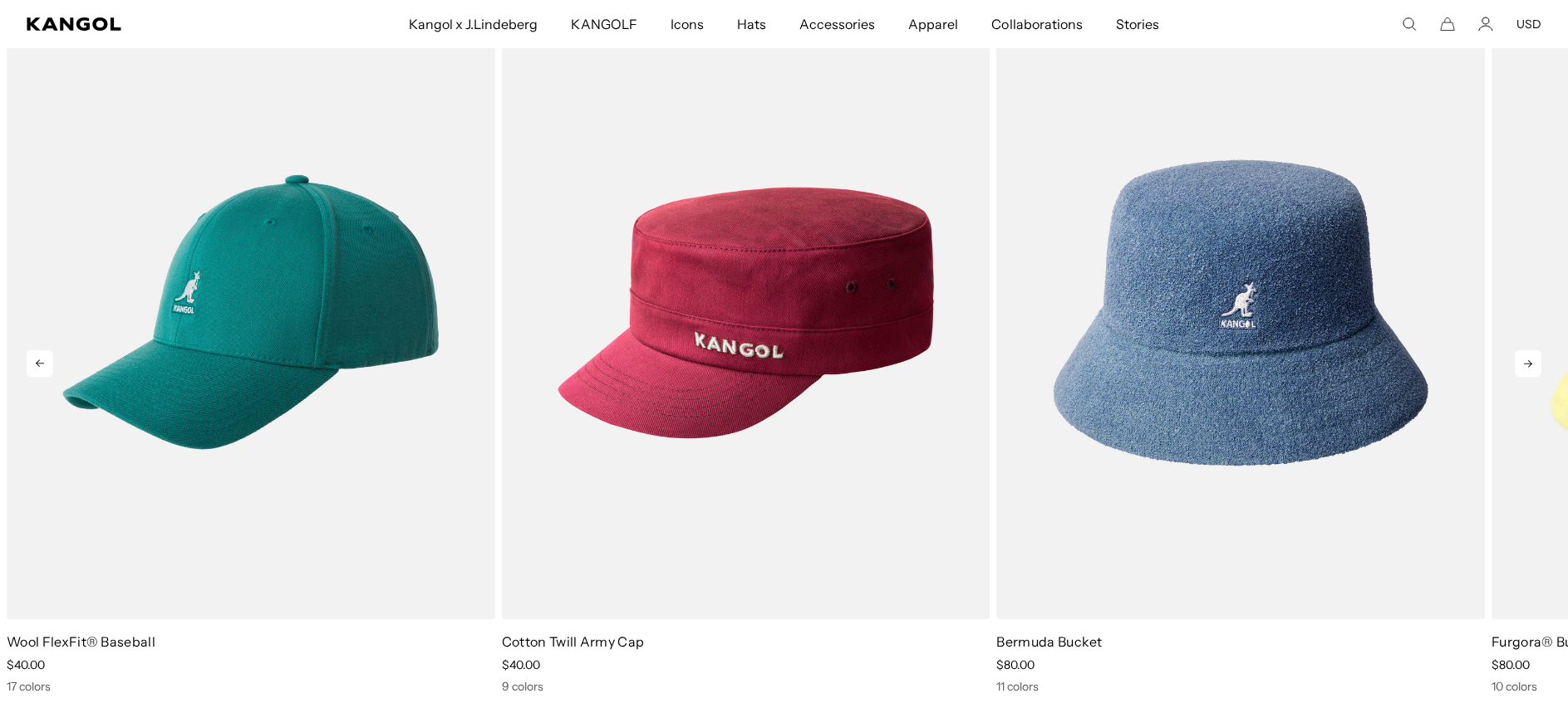
click at [1528, 359] on icon at bounding box center [1528, 363] width 27 height 27
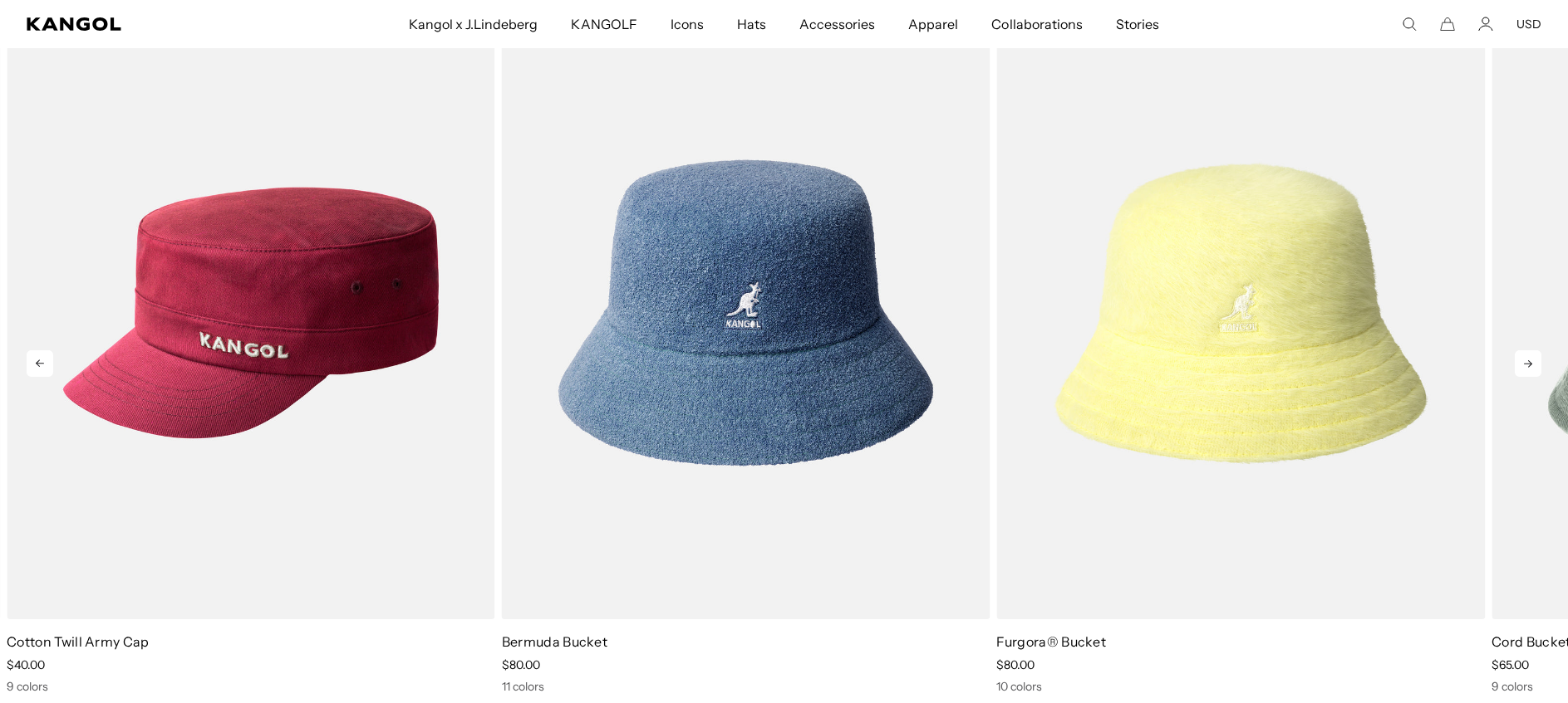
click at [1528, 359] on icon at bounding box center [1528, 363] width 27 height 27
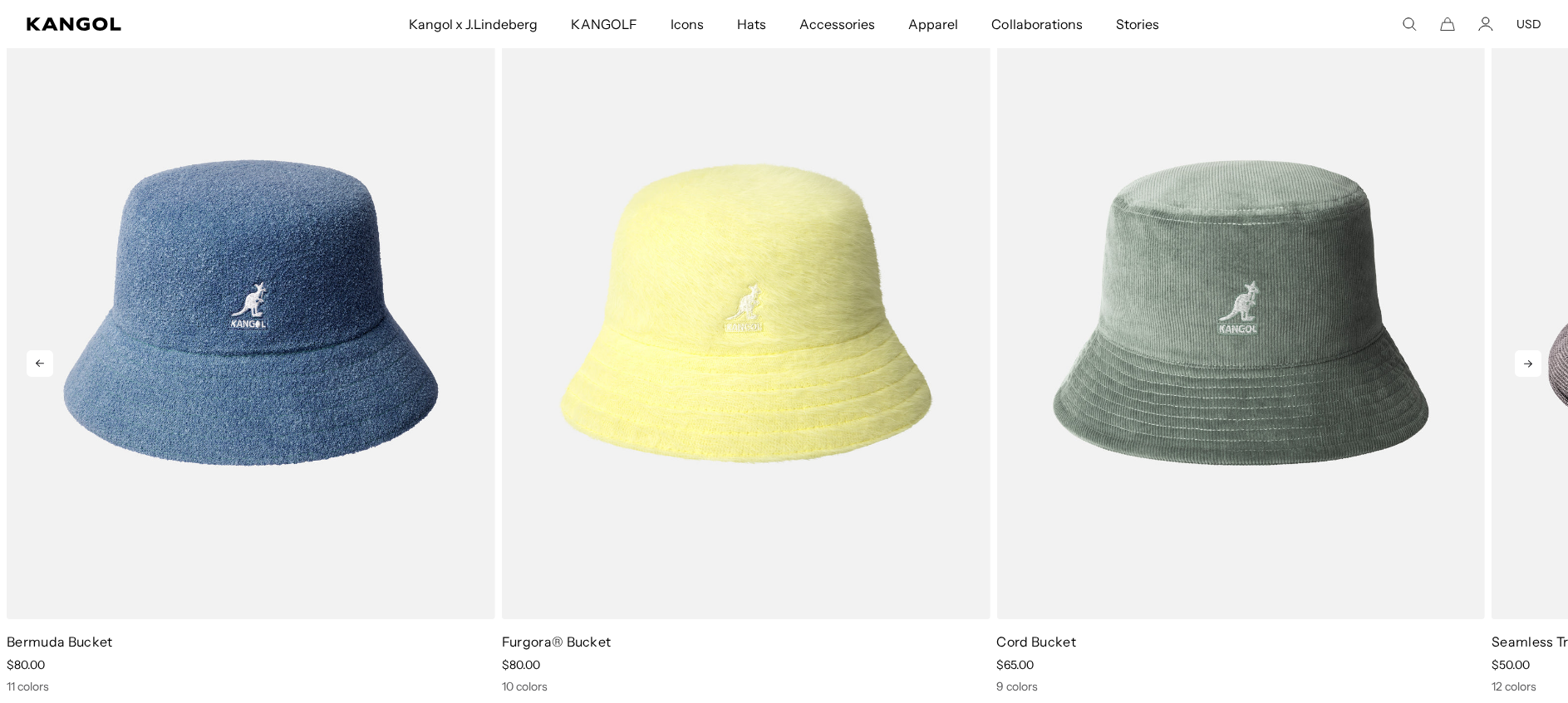
click at [1528, 359] on icon at bounding box center [1528, 363] width 27 height 27
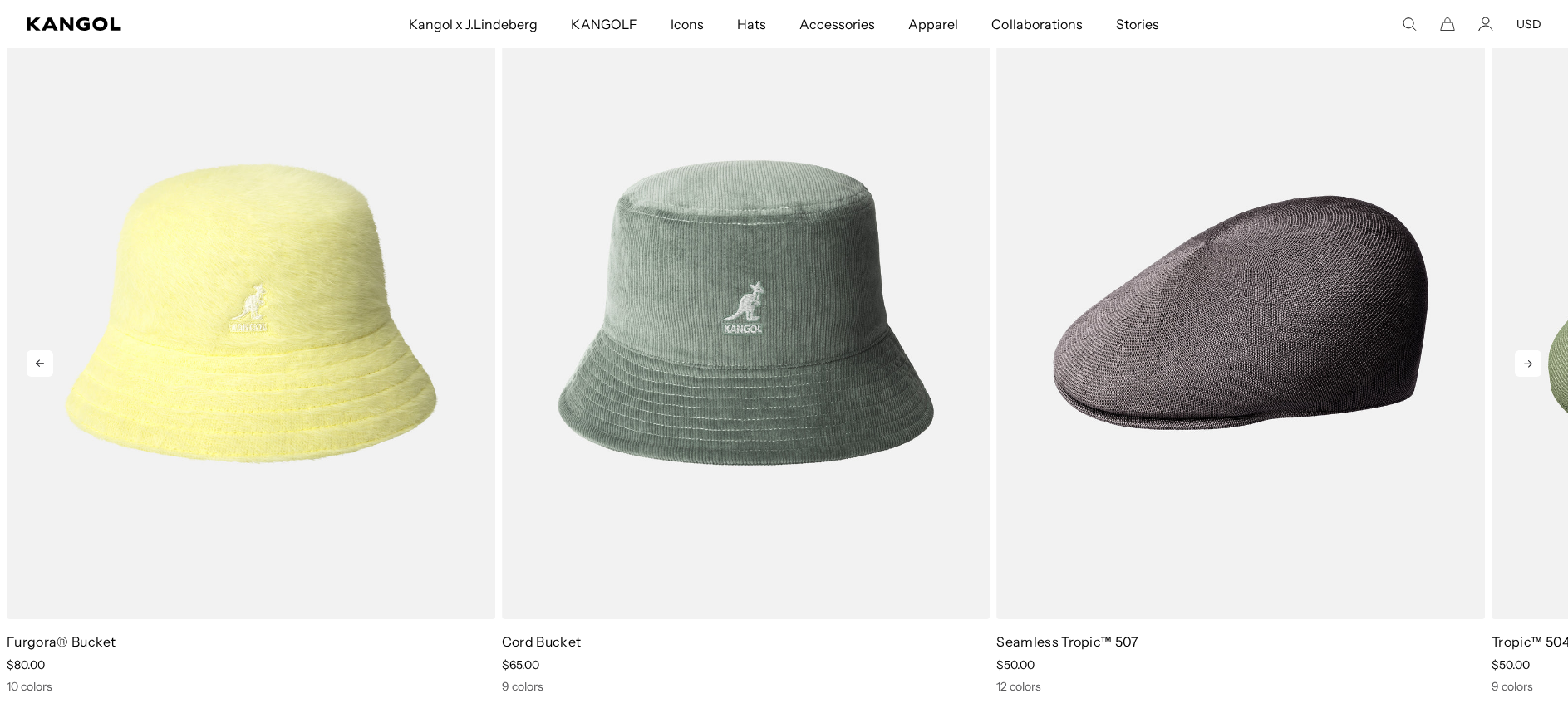
click at [1528, 359] on icon at bounding box center [1528, 363] width 27 height 27
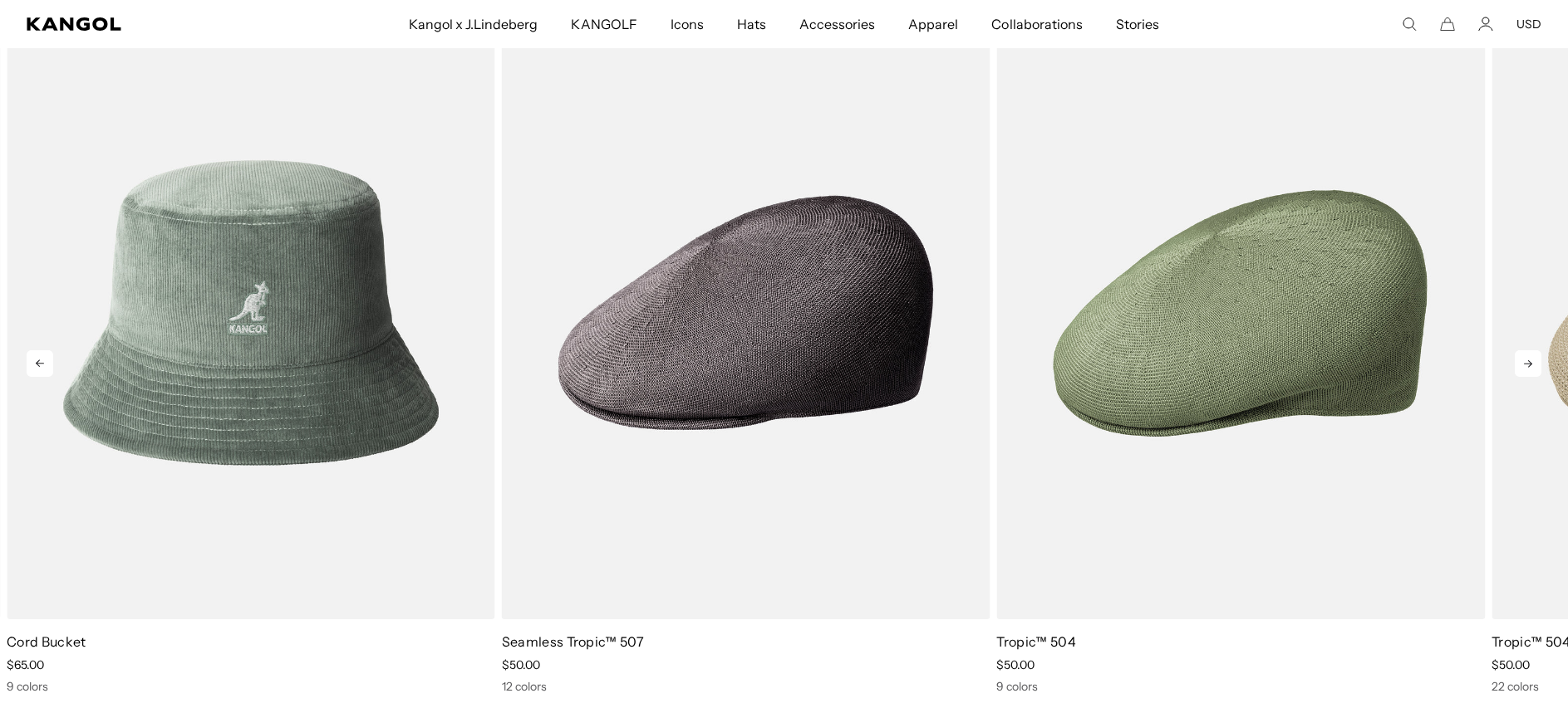
click at [1528, 359] on icon at bounding box center [1528, 363] width 27 height 27
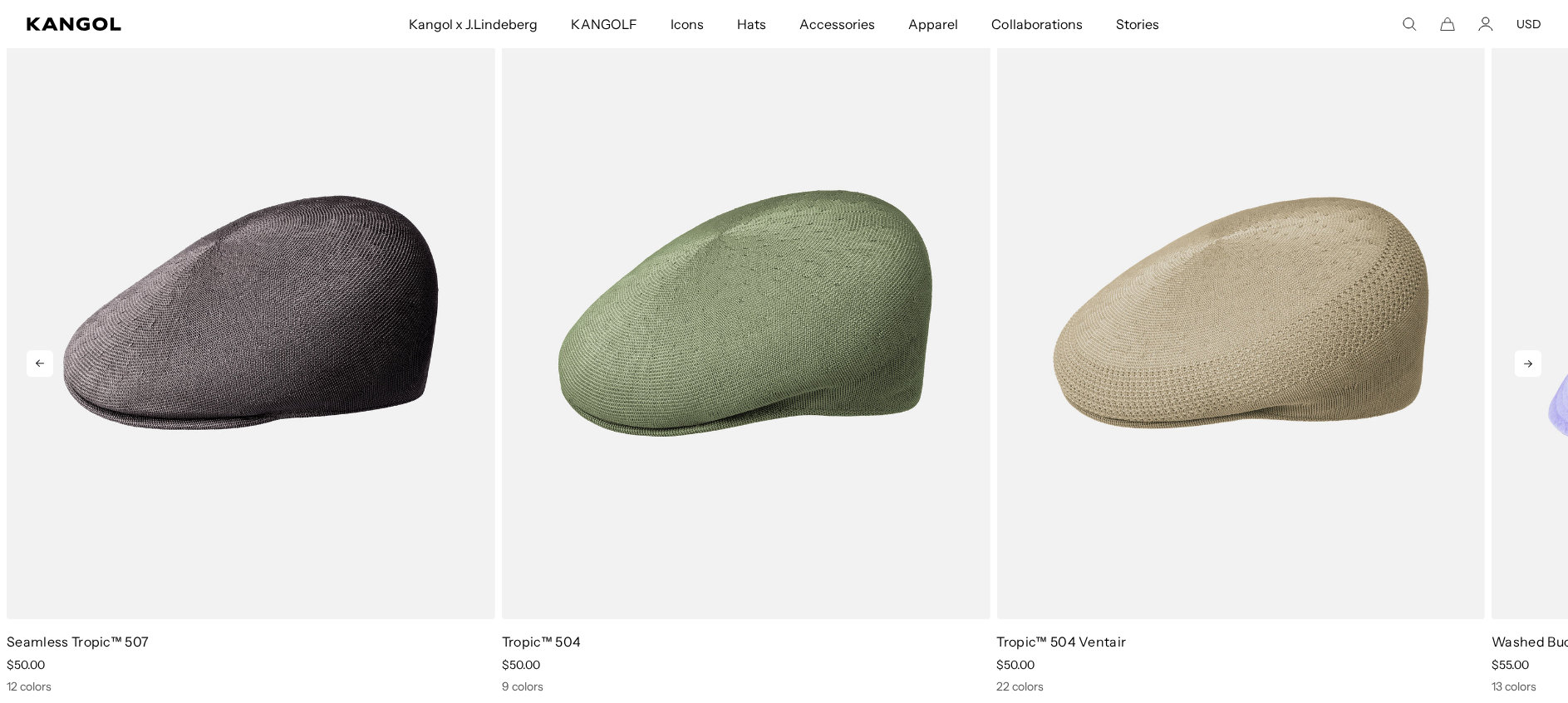
click at [1528, 359] on icon at bounding box center [1528, 363] width 27 height 27
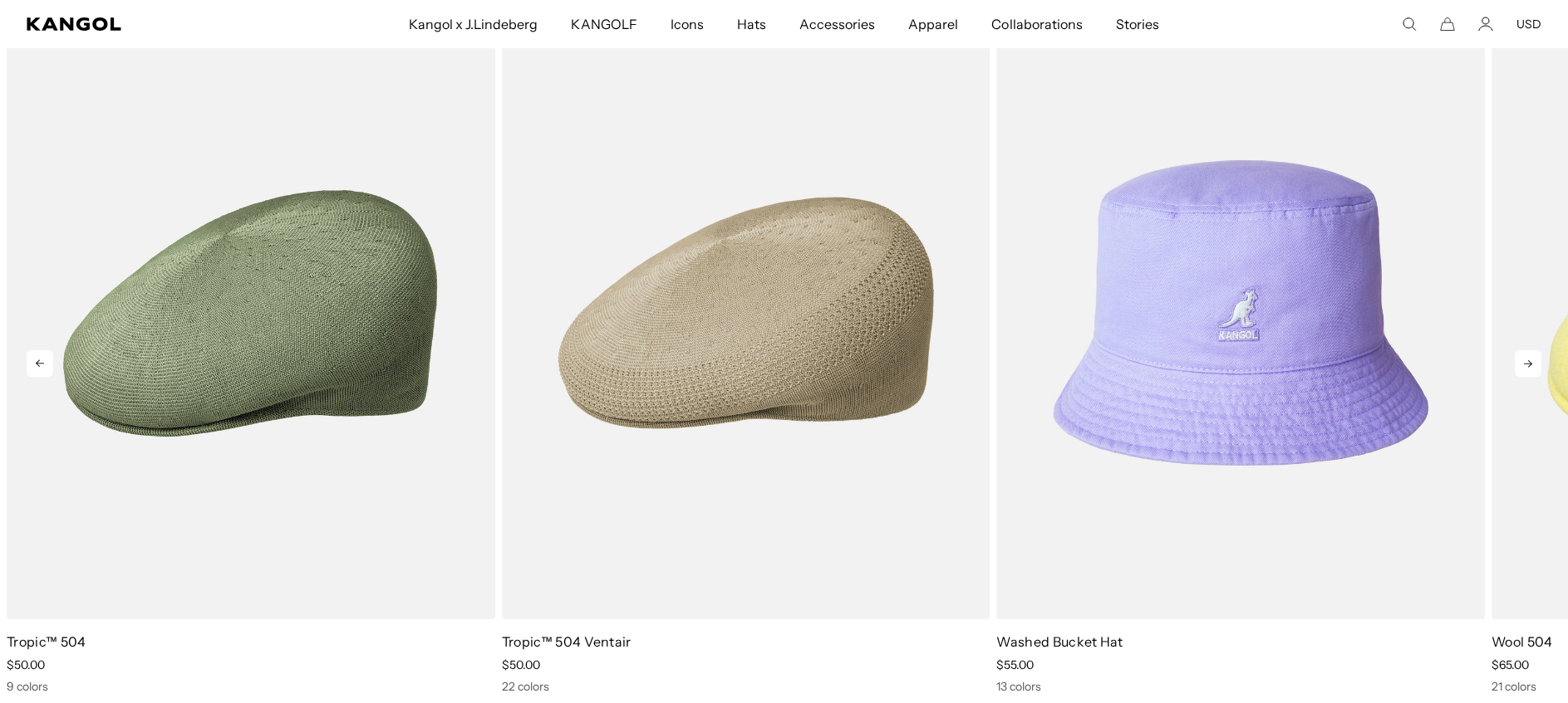
click at [1528, 359] on icon at bounding box center [1528, 363] width 27 height 27
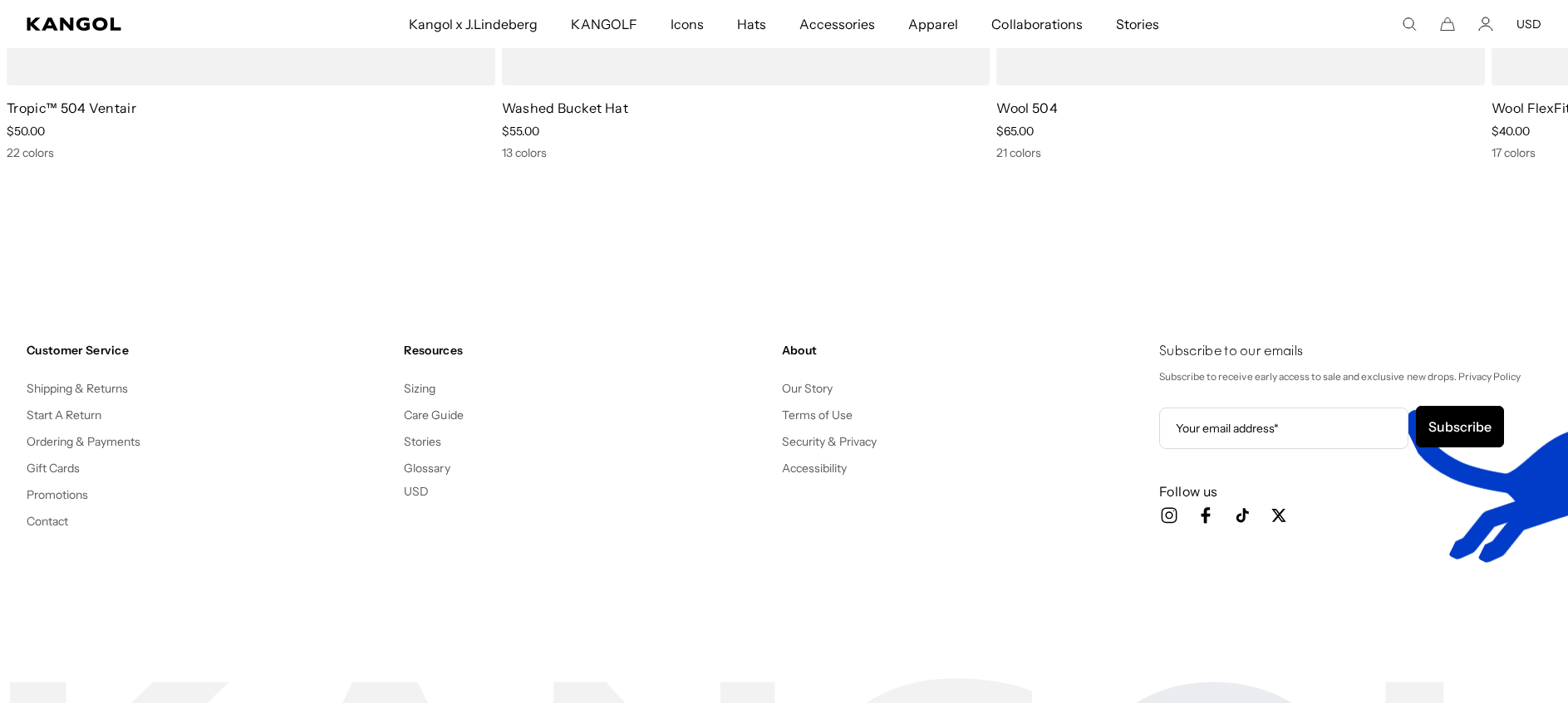
scroll to position [22875, 0]
